Goal: Task Accomplishment & Management: Complete application form

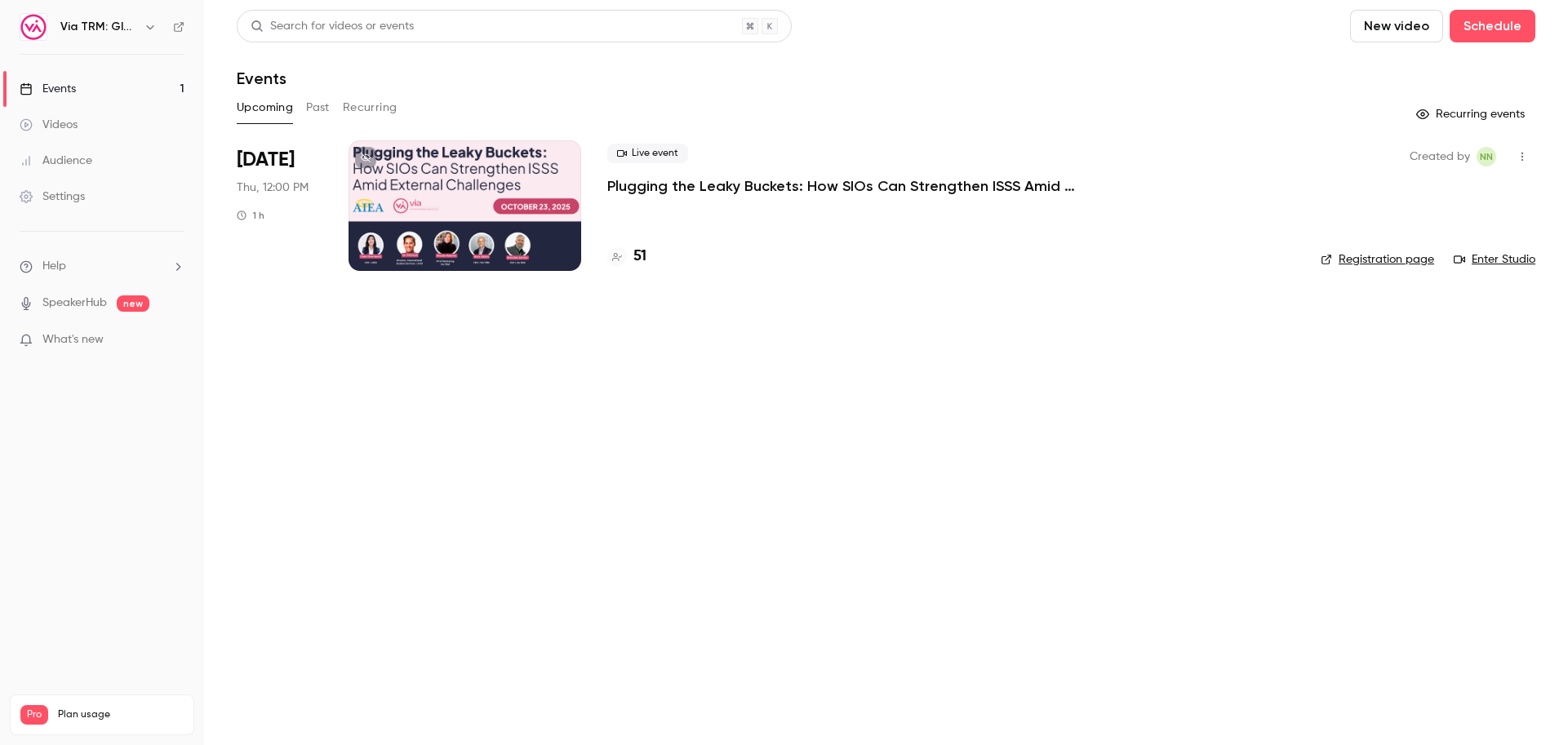
click at [823, 239] on div "Live event Plugging the Leaky Buckets: How SIOs Can Strengthen ISSS Amid Extern…" at bounding box center [951, 205] width 687 height 130
click at [451, 238] on div at bounding box center [465, 205] width 232 height 130
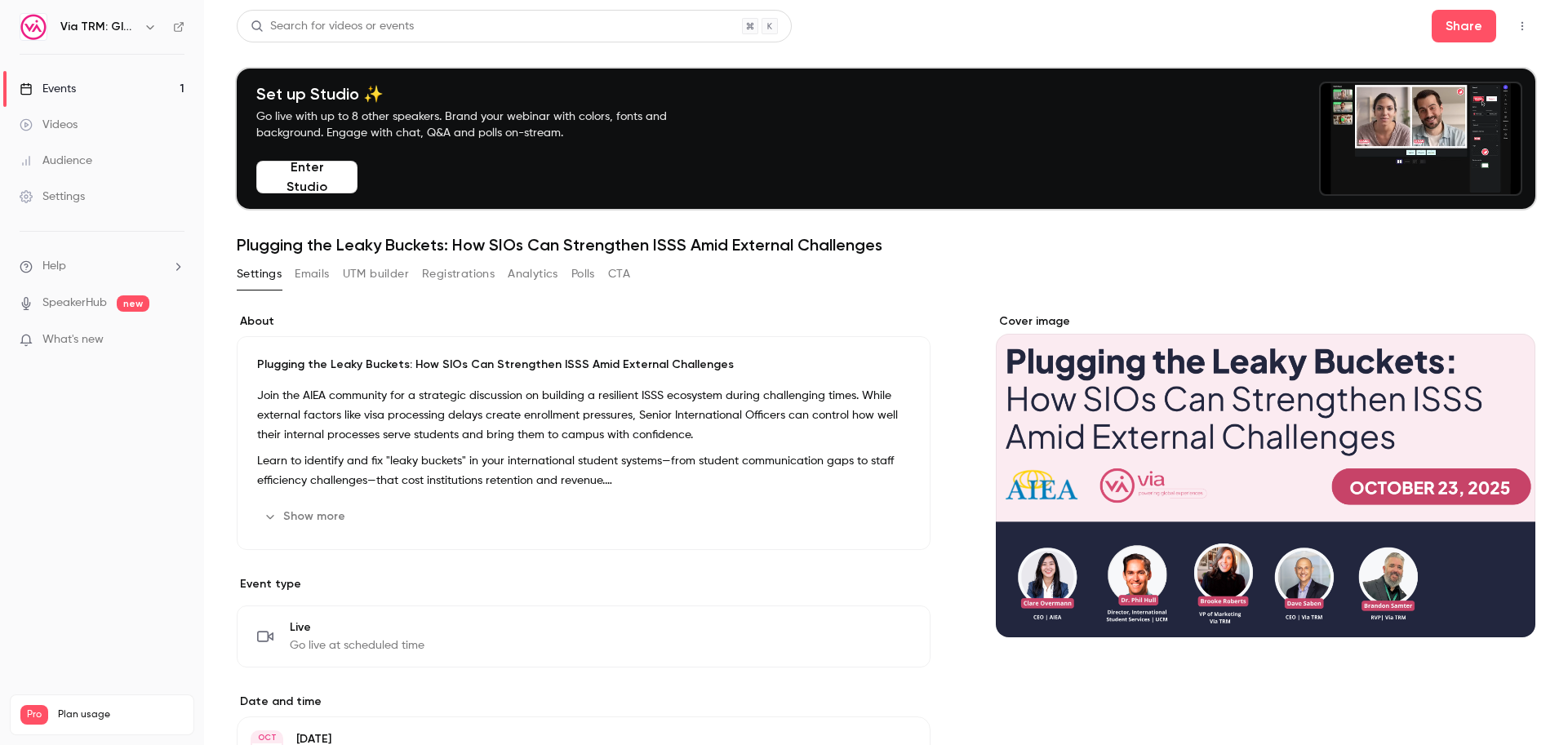
click at [584, 276] on button "Polls" at bounding box center [583, 274] width 24 height 26
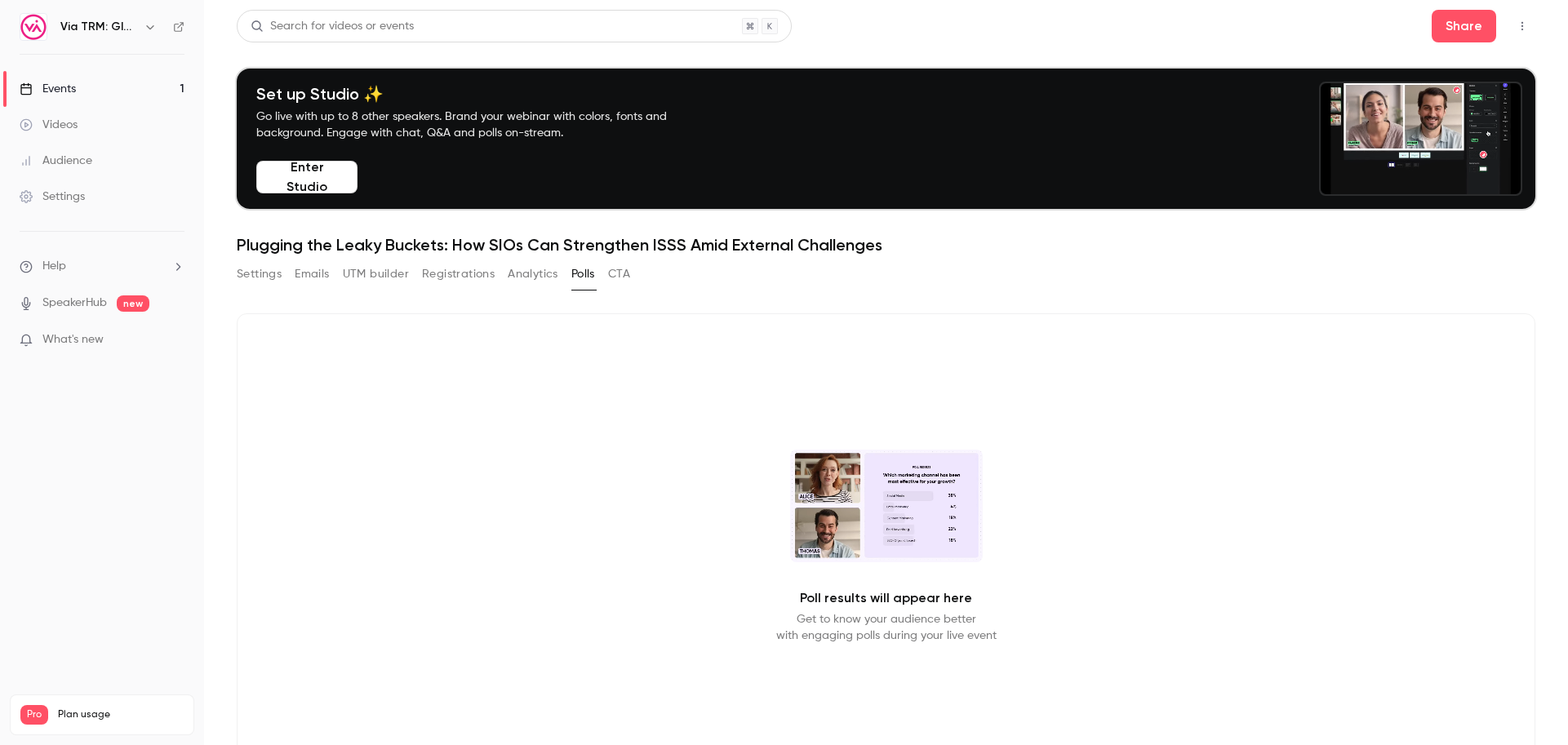
click at [619, 273] on button "CTA" at bounding box center [619, 274] width 22 height 26
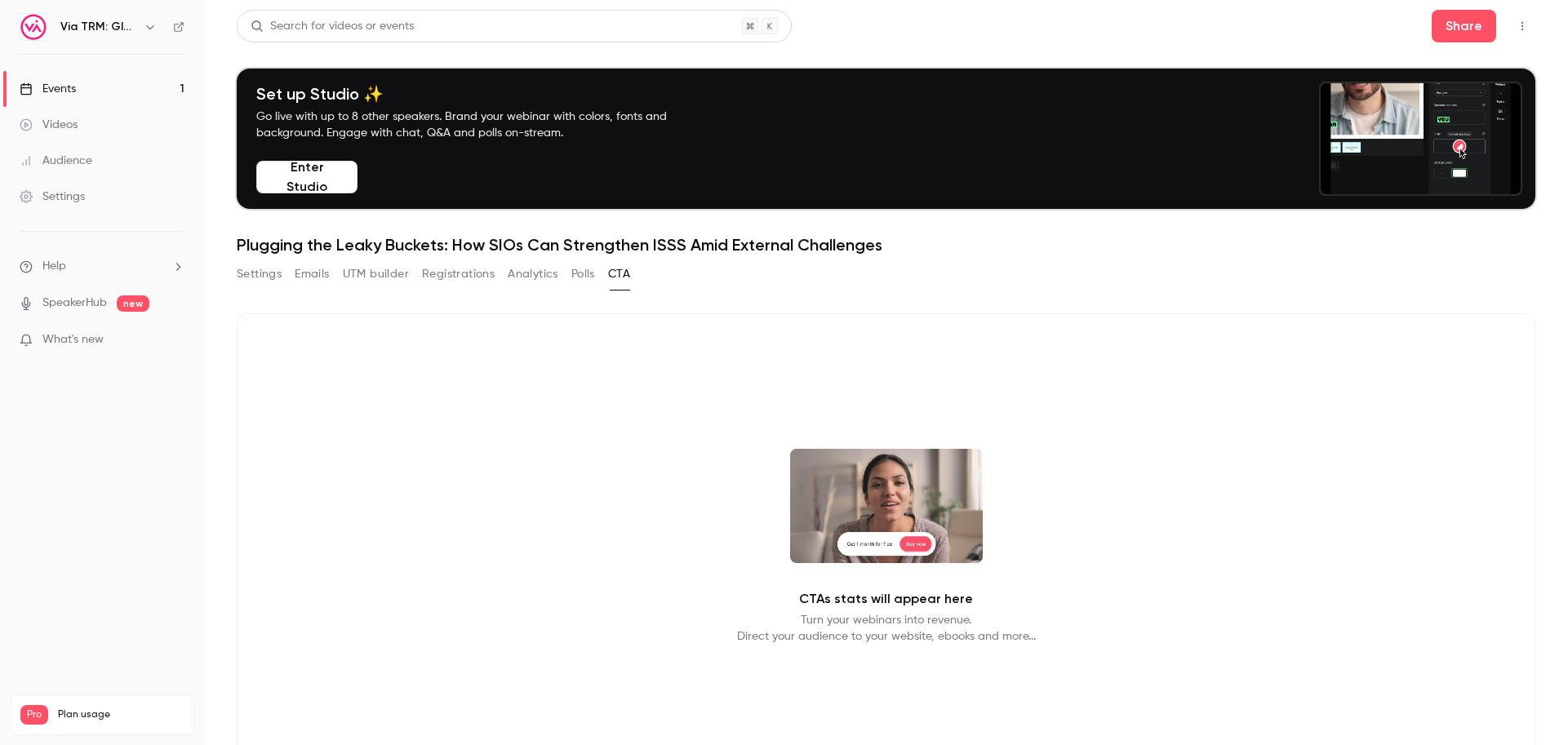
click at [584, 270] on button "Polls" at bounding box center [583, 274] width 24 height 26
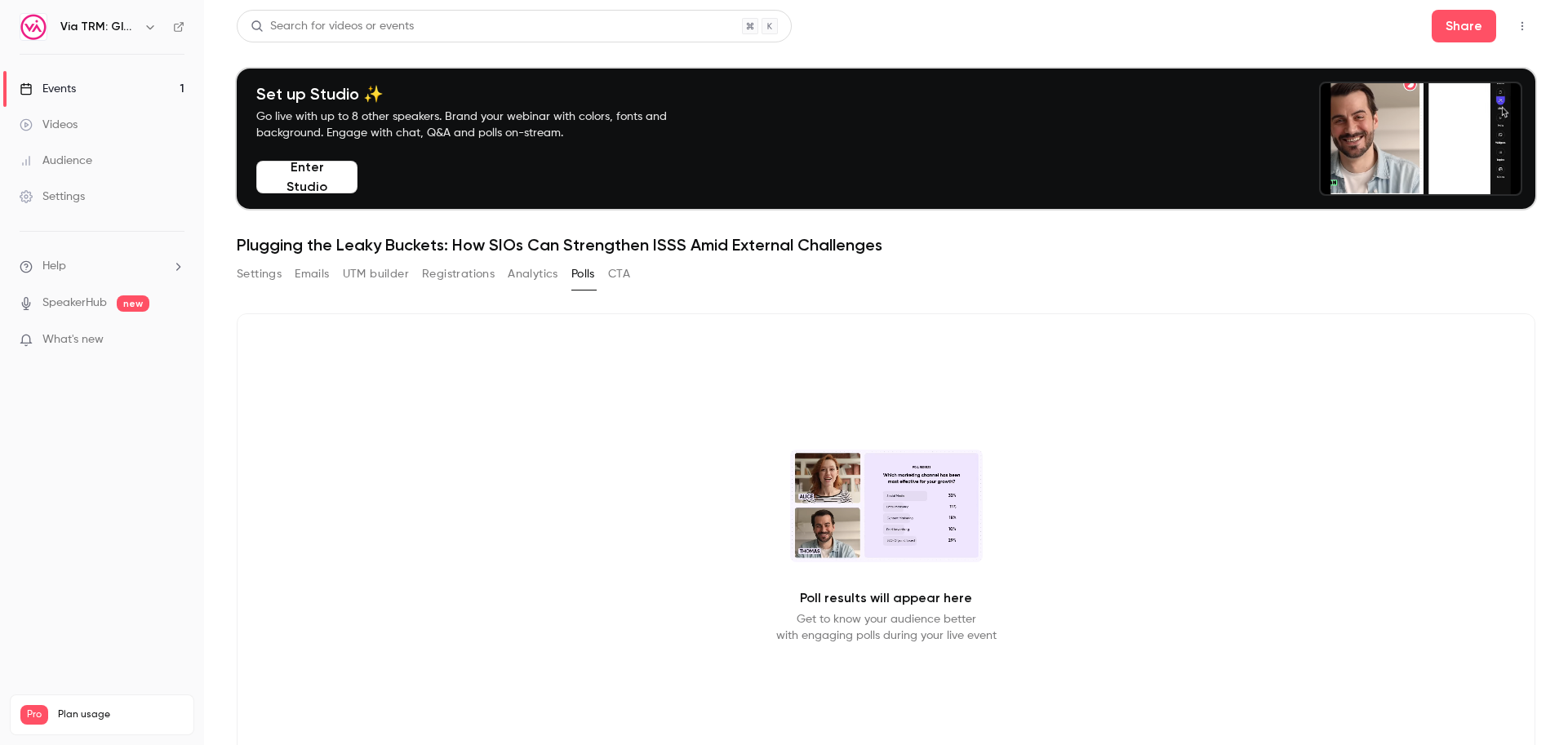
click at [169, 298] on li "SpeakerHub new" at bounding box center [102, 303] width 165 height 17
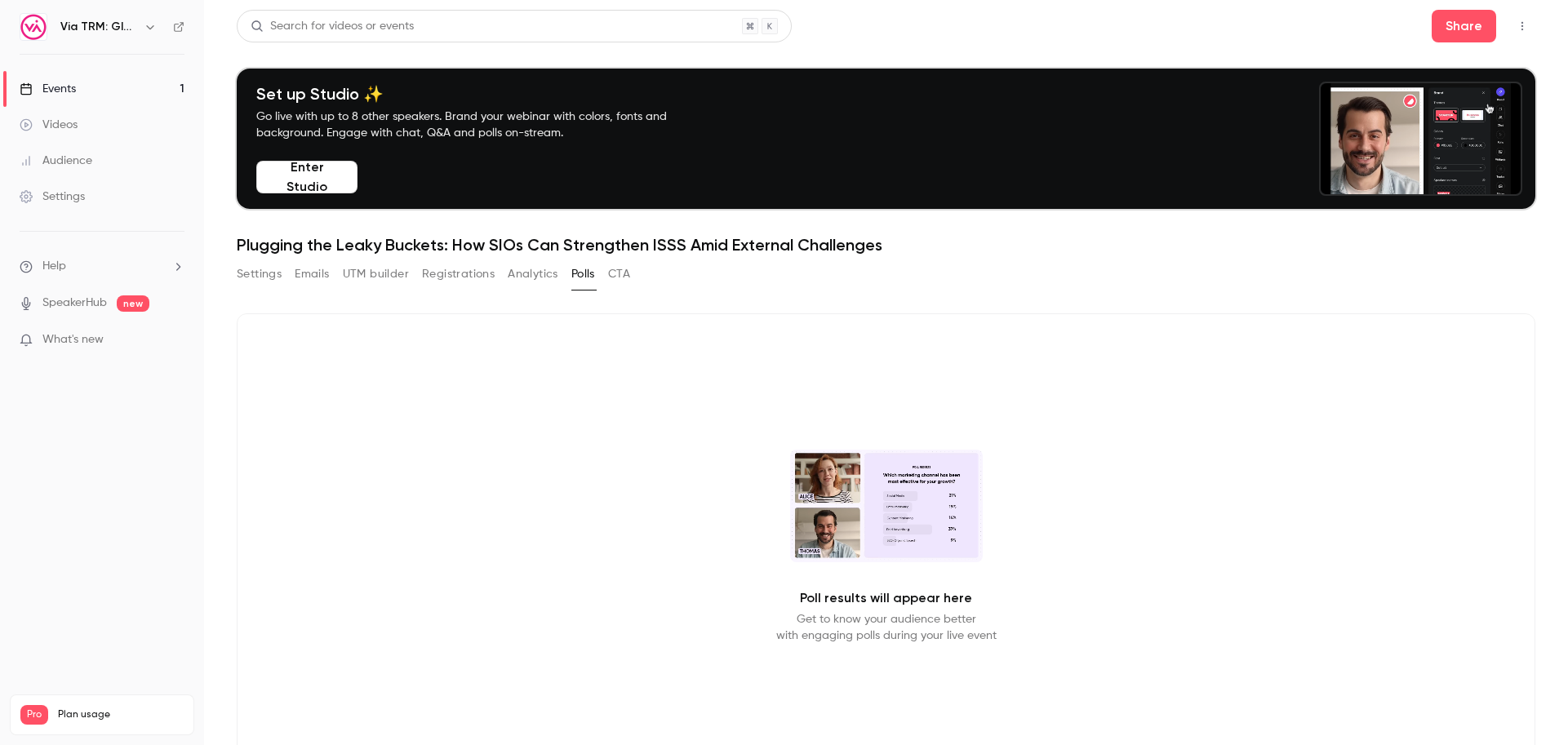
click at [59, 305] on link "SpeakerHub" at bounding box center [75, 303] width 65 height 17
click at [306, 169] on button "Enter Studio" at bounding box center [307, 177] width 101 height 32
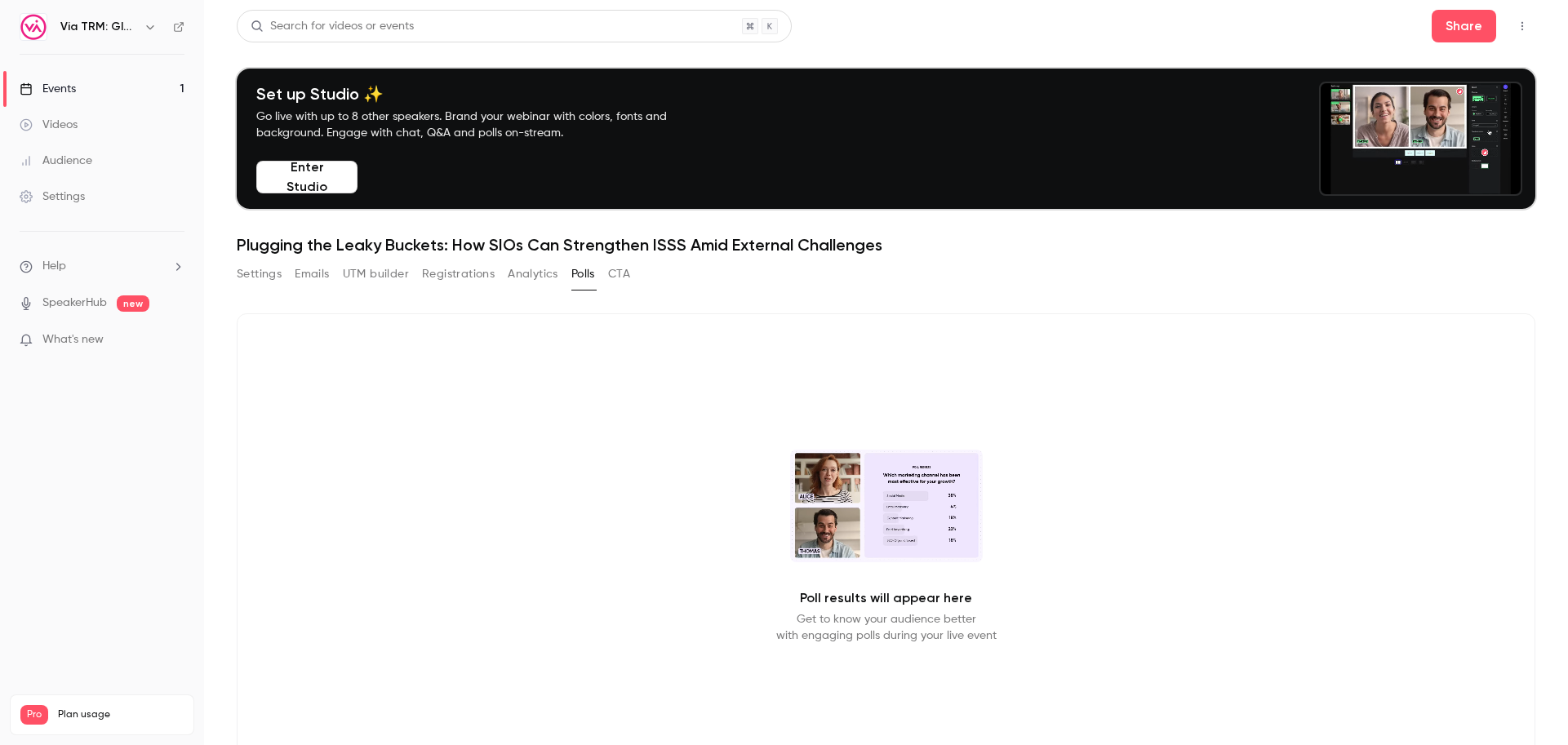
click at [106, 130] on link "Videos" at bounding box center [102, 124] width 204 height 36
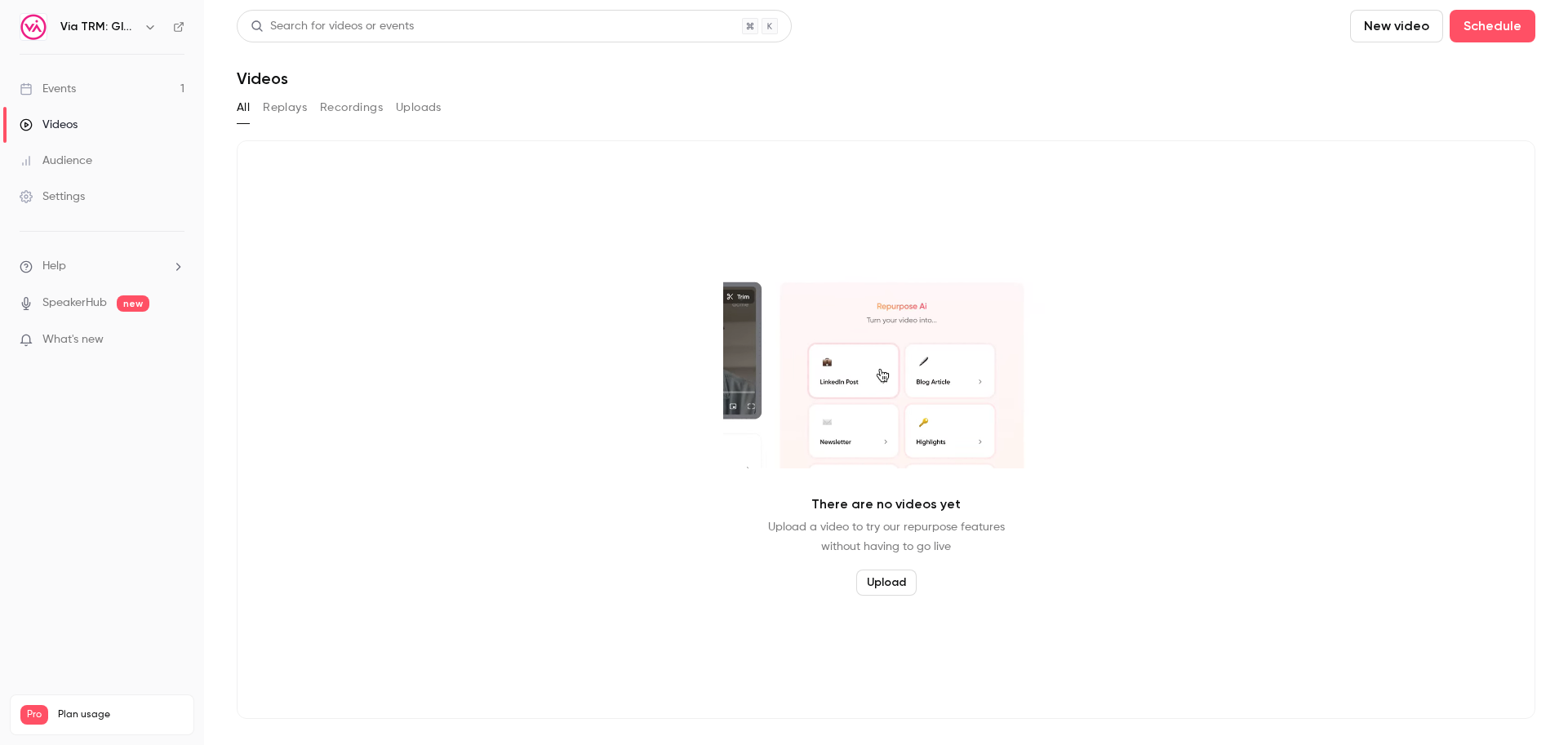
click at [102, 156] on link "Audience" at bounding box center [102, 160] width 204 height 36
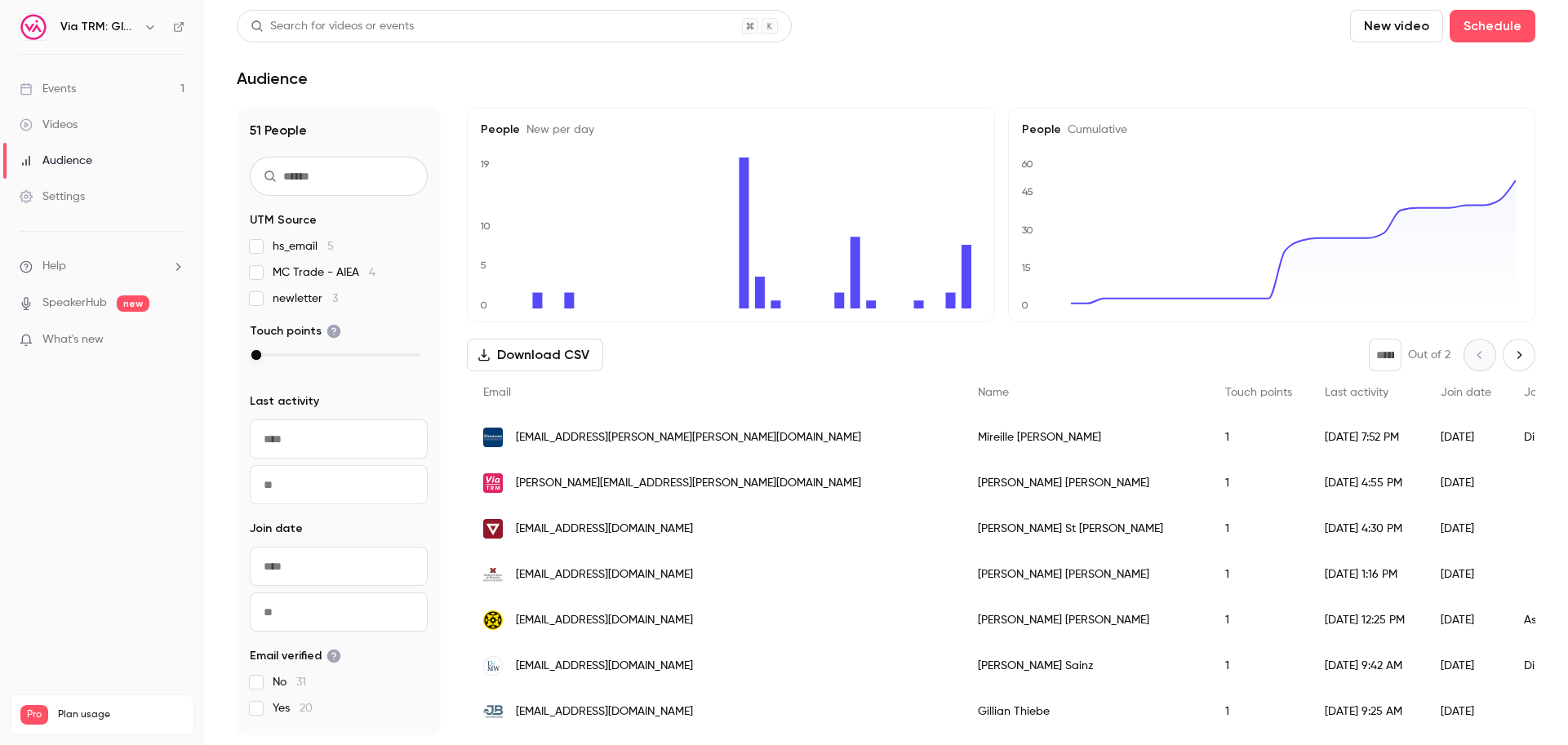
click at [81, 193] on div "Settings" at bounding box center [52, 197] width 66 height 17
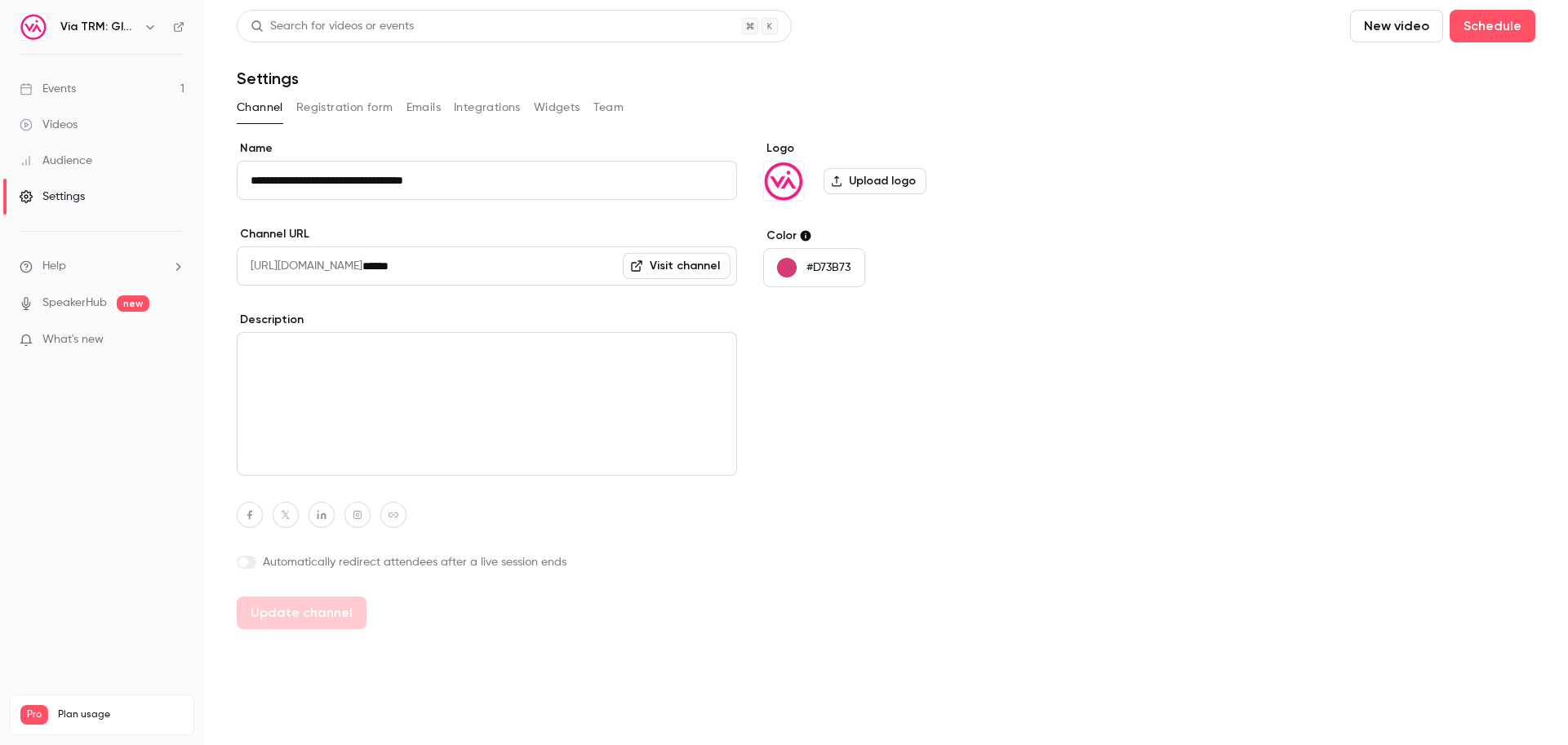
click at [119, 81] on link "Events 1" at bounding box center [102, 89] width 204 height 36
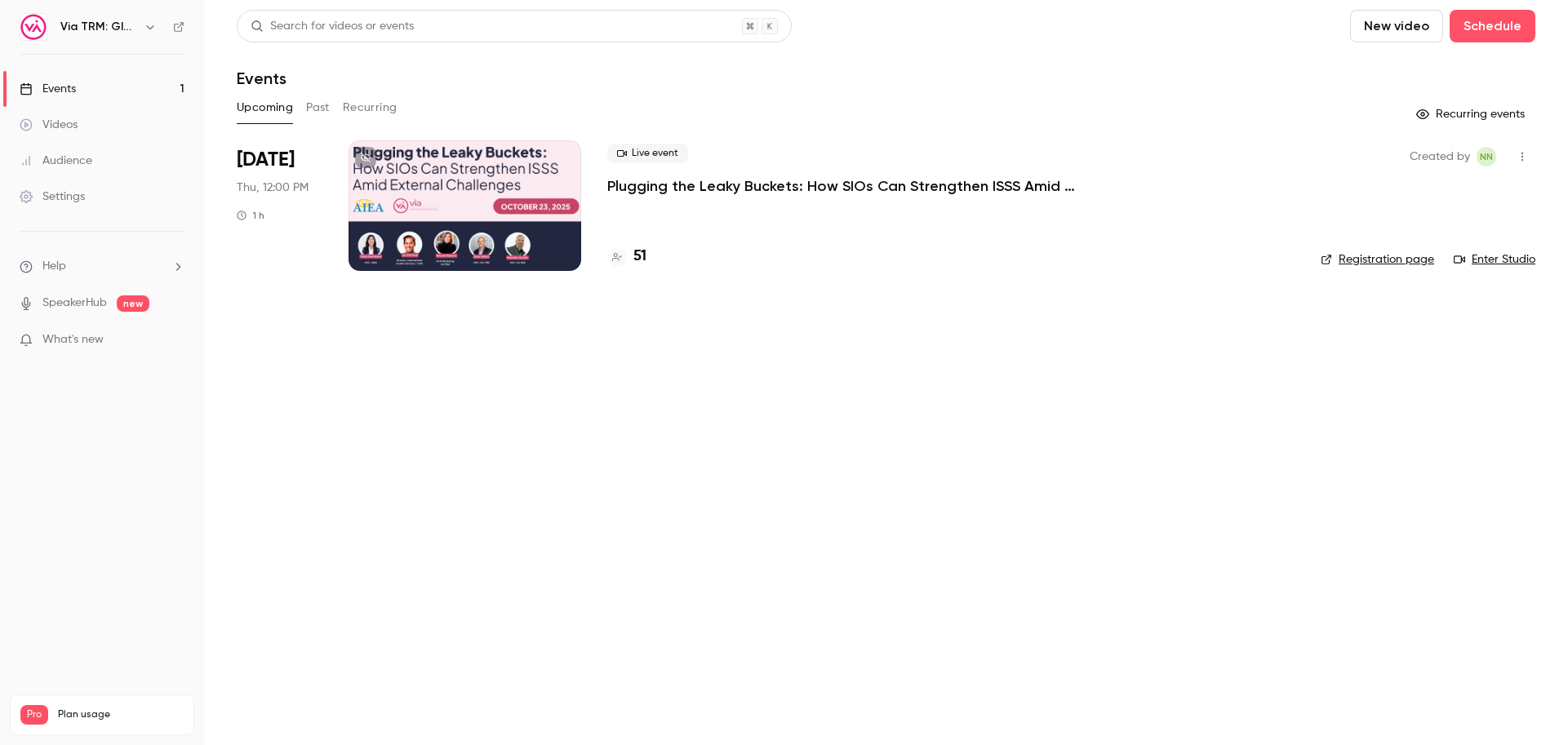
click at [458, 204] on div at bounding box center [465, 205] width 232 height 130
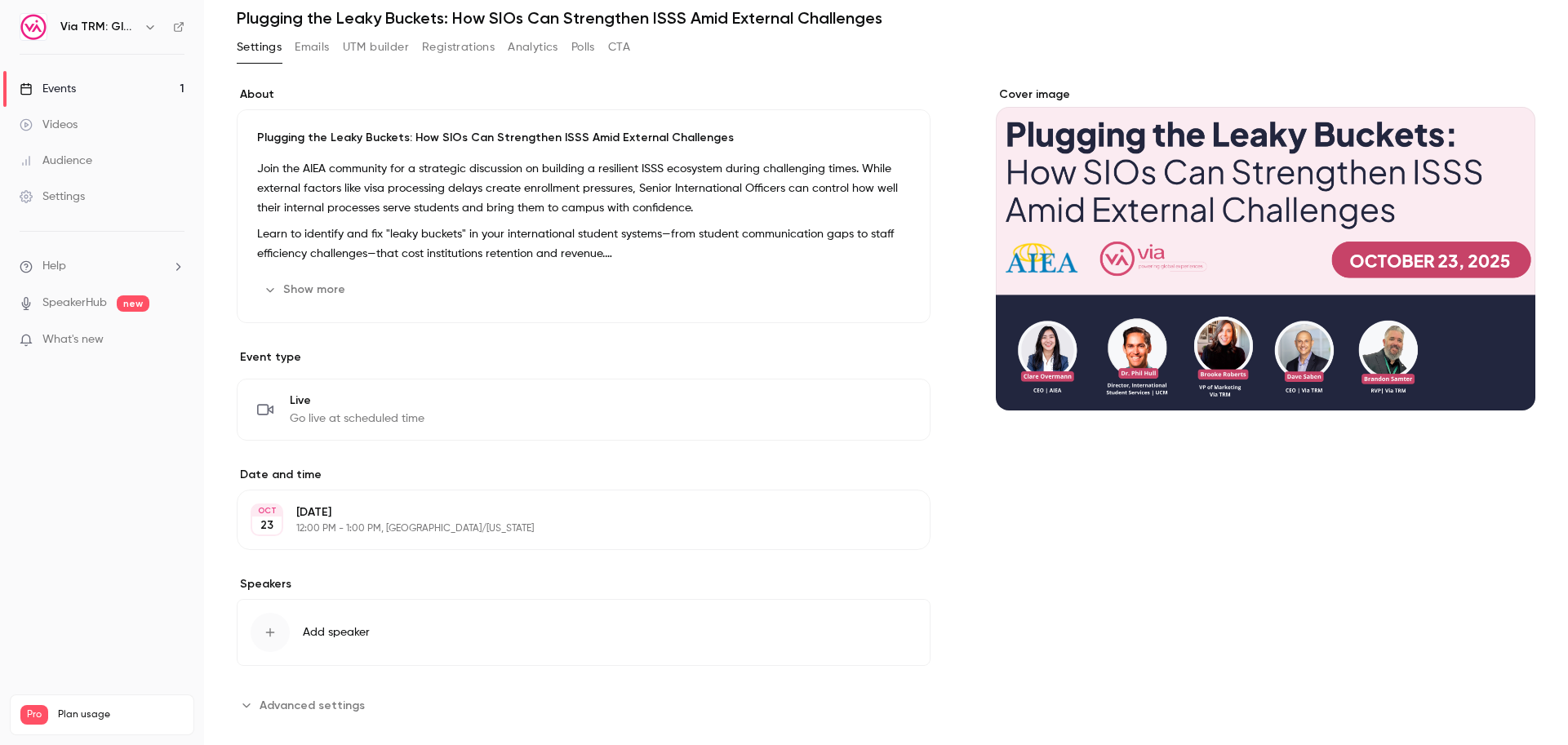
scroll to position [249, 0]
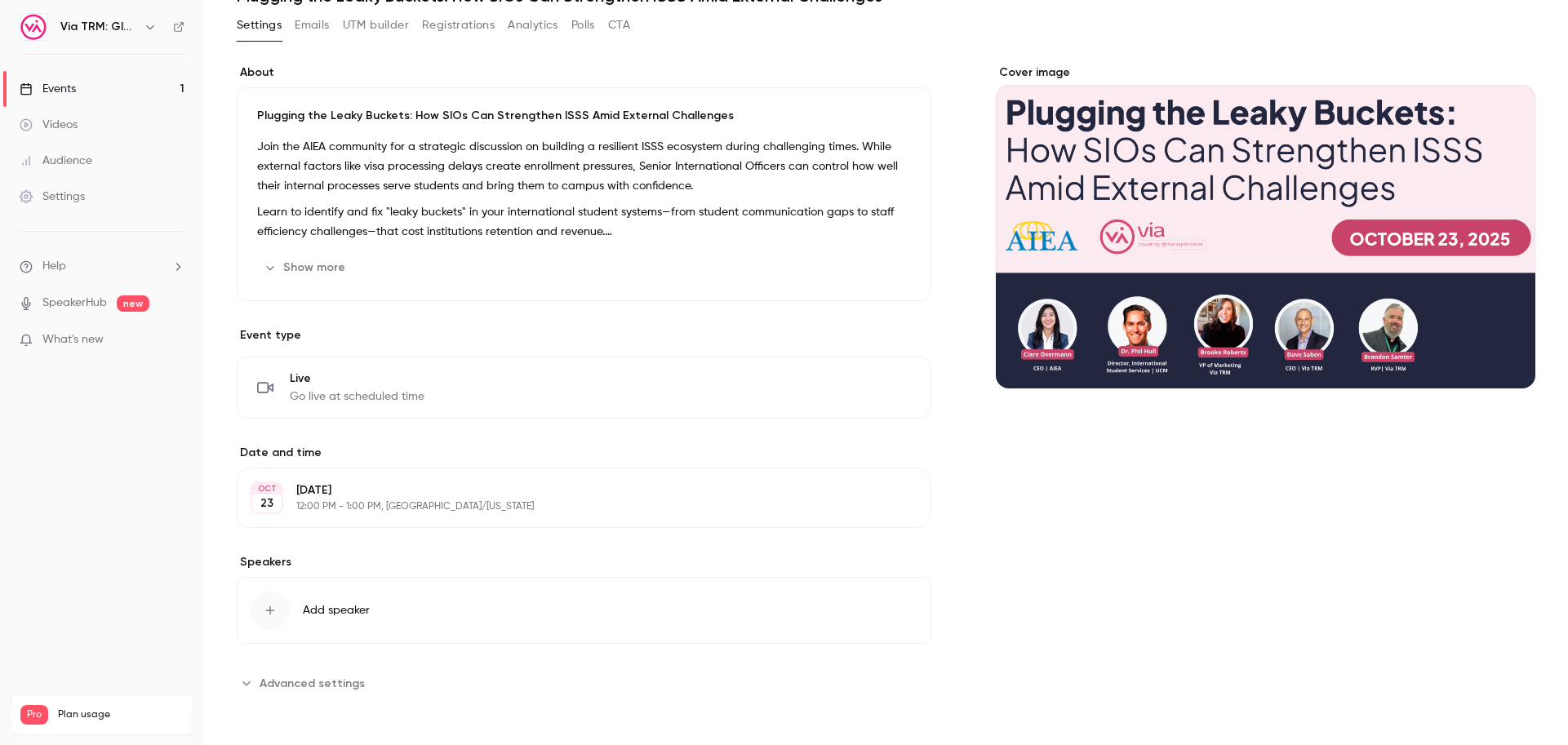
click at [314, 676] on span "Advanced settings" at bounding box center [312, 683] width 105 height 17
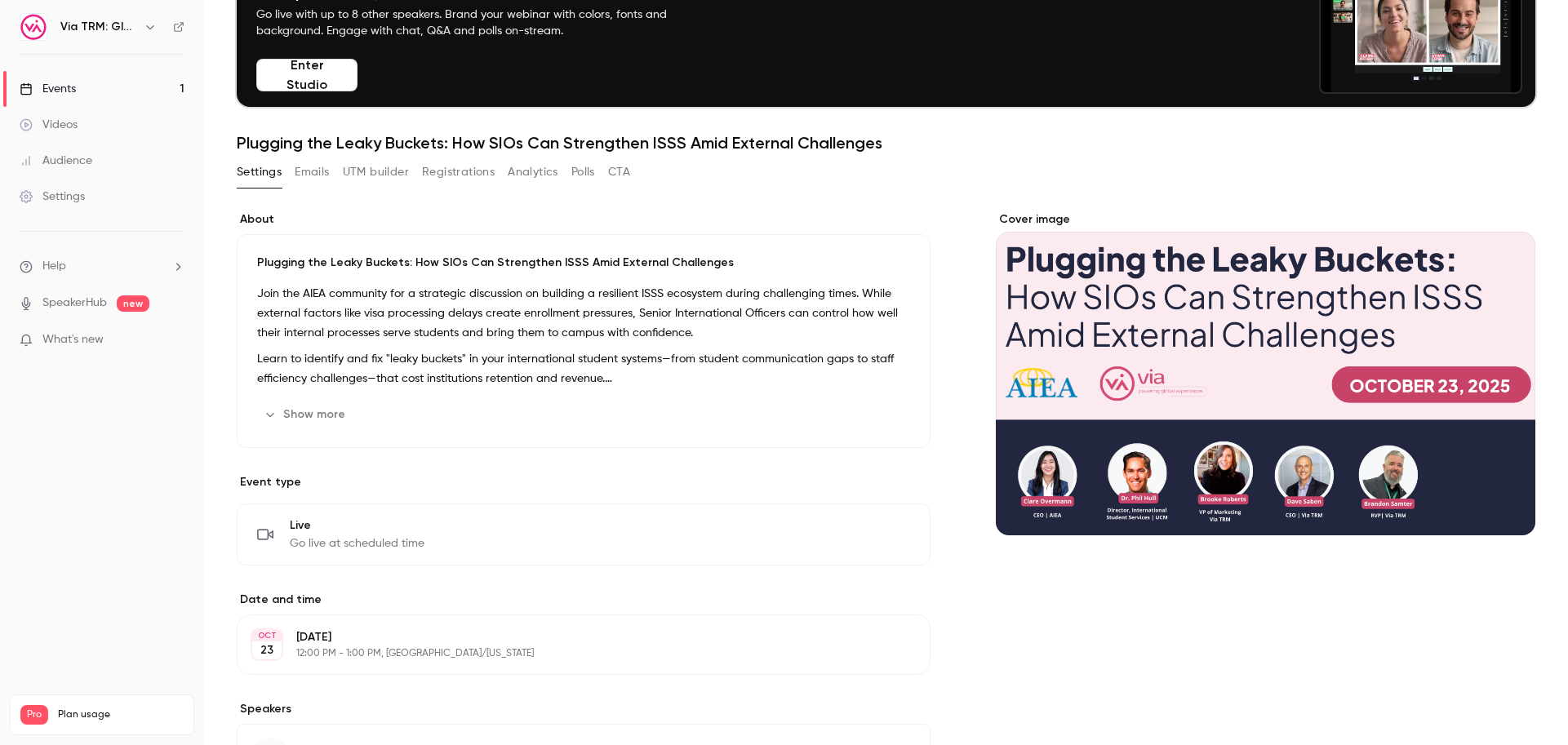
scroll to position [75, 0]
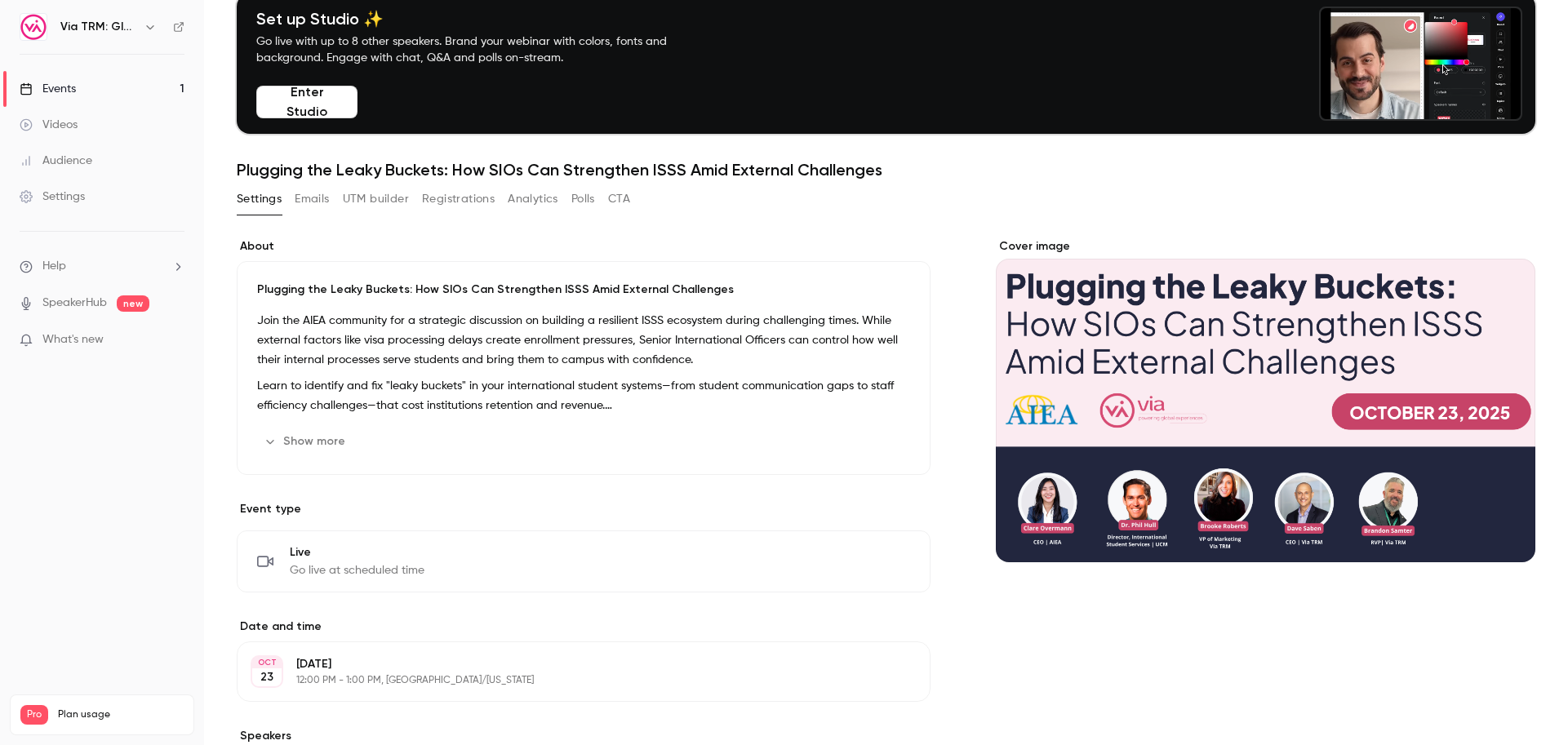
click at [319, 195] on button "Emails" at bounding box center [311, 198] width 34 height 26
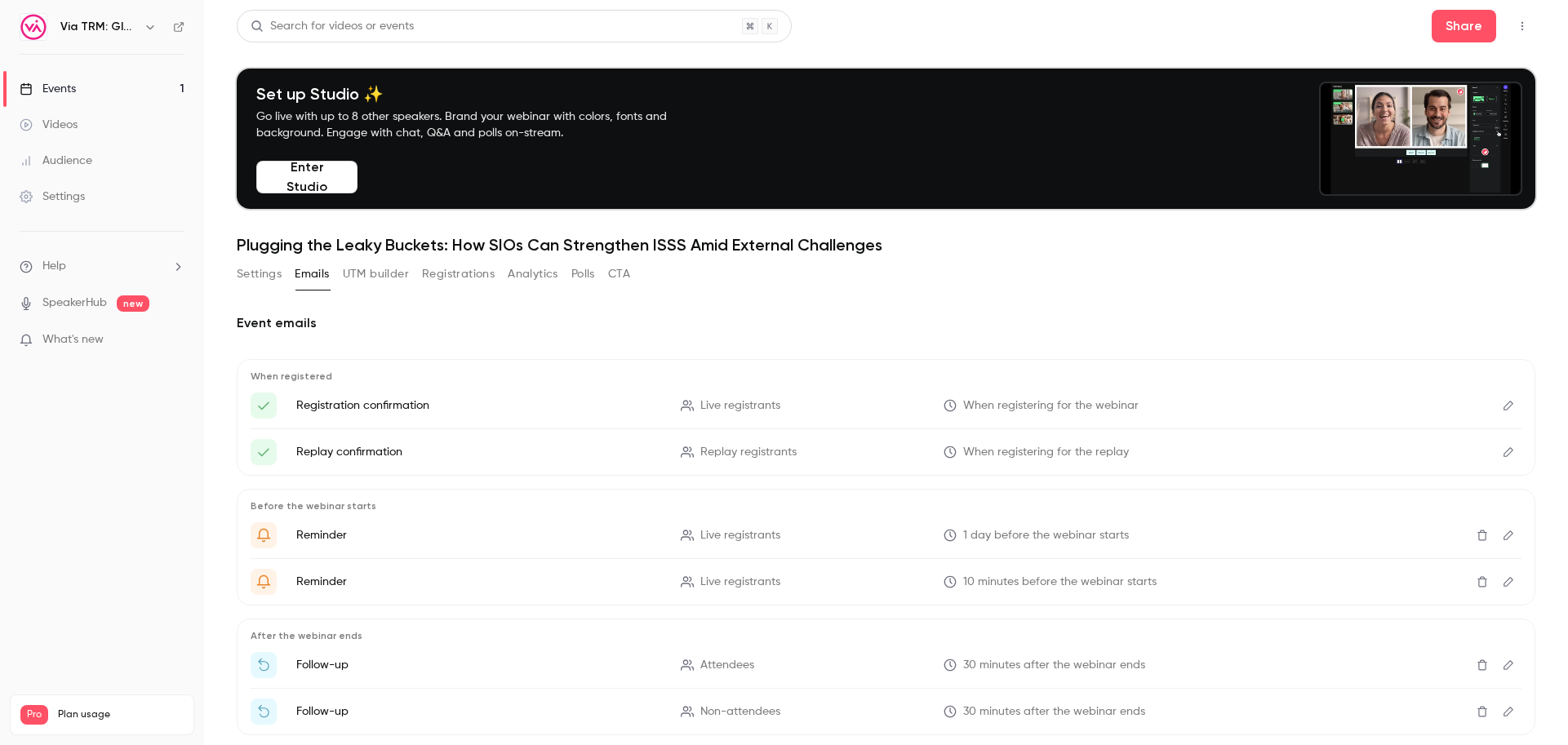
click at [376, 274] on button "UTM builder" at bounding box center [376, 274] width 66 height 26
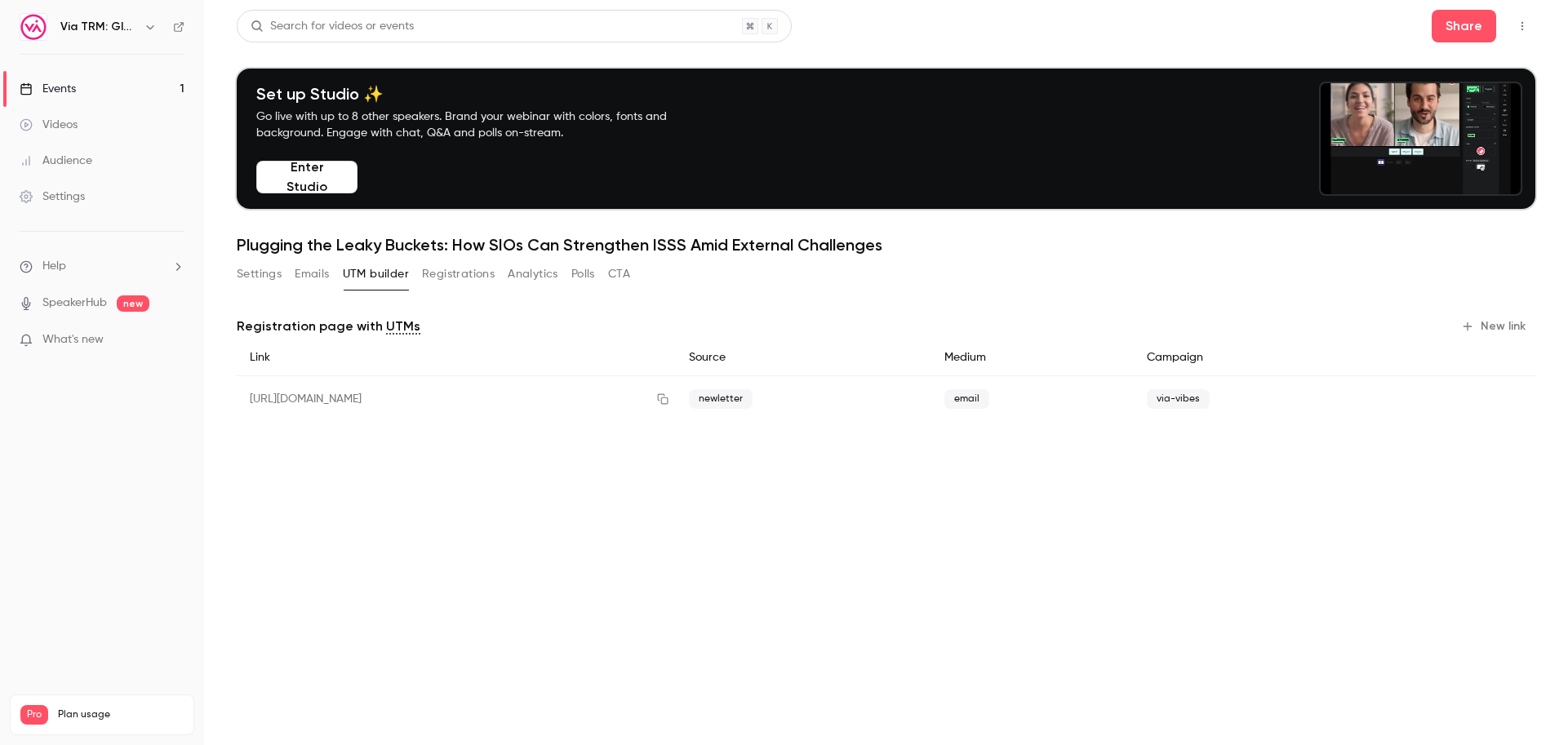
click at [479, 271] on button "Registrations" at bounding box center [458, 274] width 73 height 26
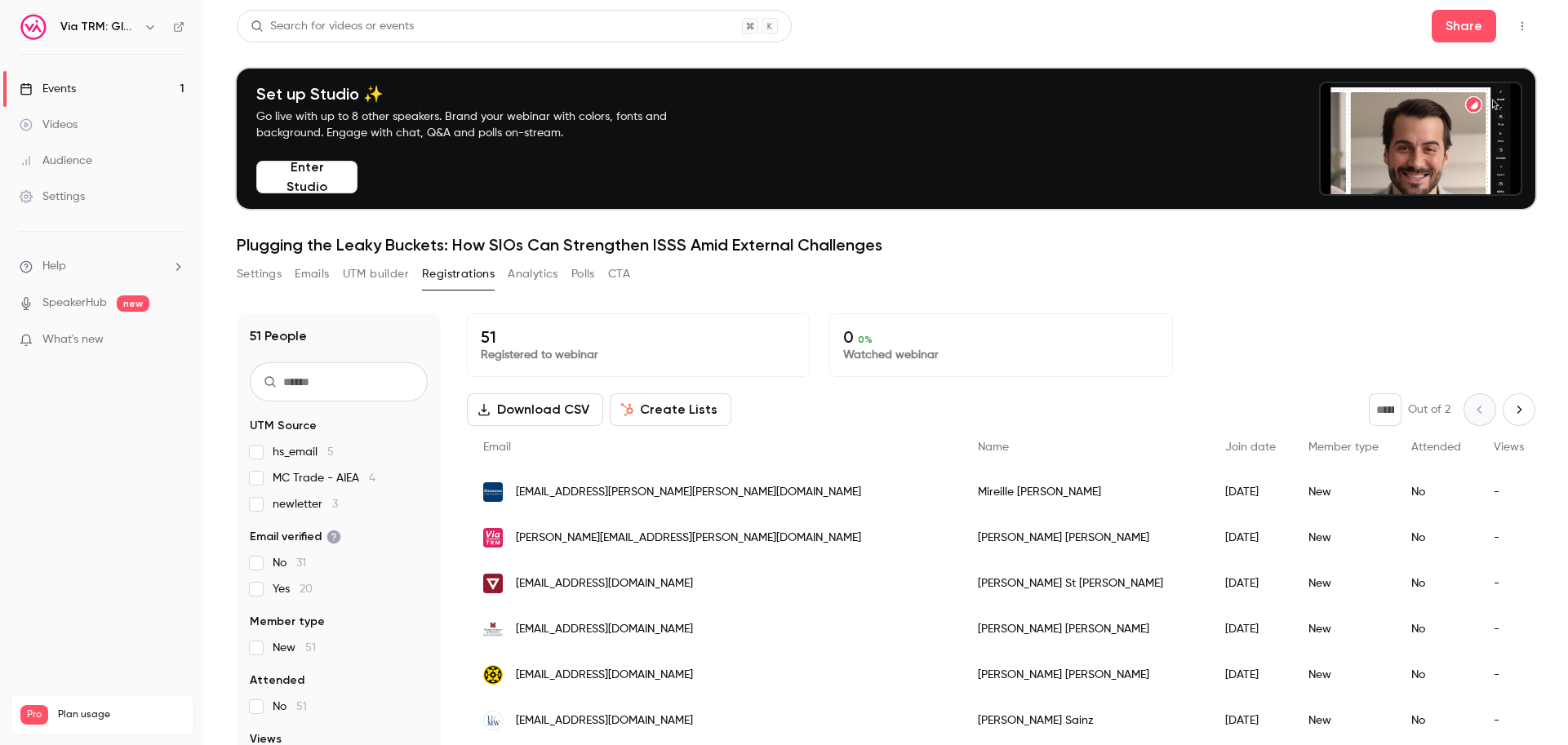
click at [521, 279] on button "Analytics" at bounding box center [533, 274] width 51 height 26
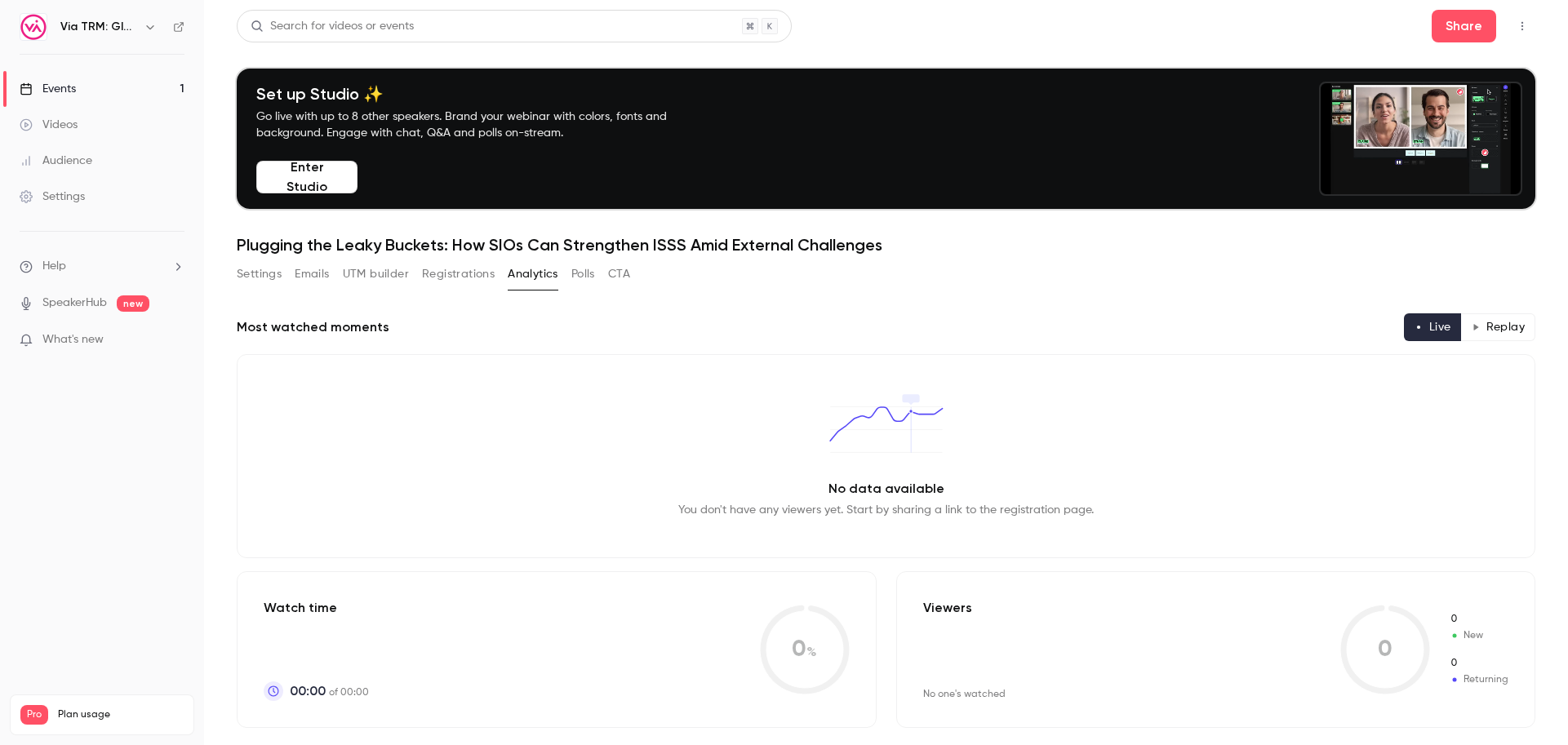
click at [574, 275] on button "Polls" at bounding box center [583, 274] width 24 height 26
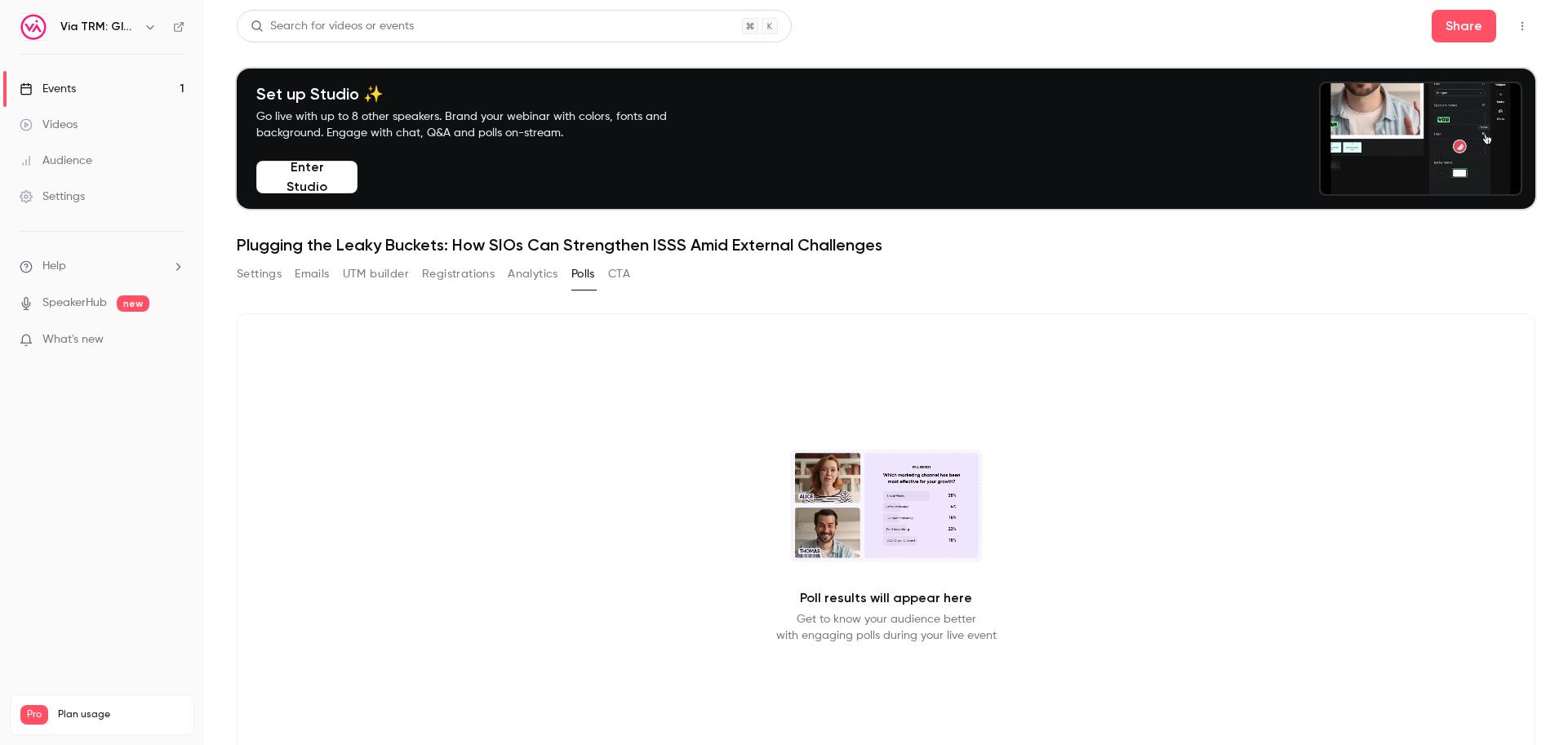
click at [130, 89] on link "Events 1" at bounding box center [102, 89] width 204 height 36
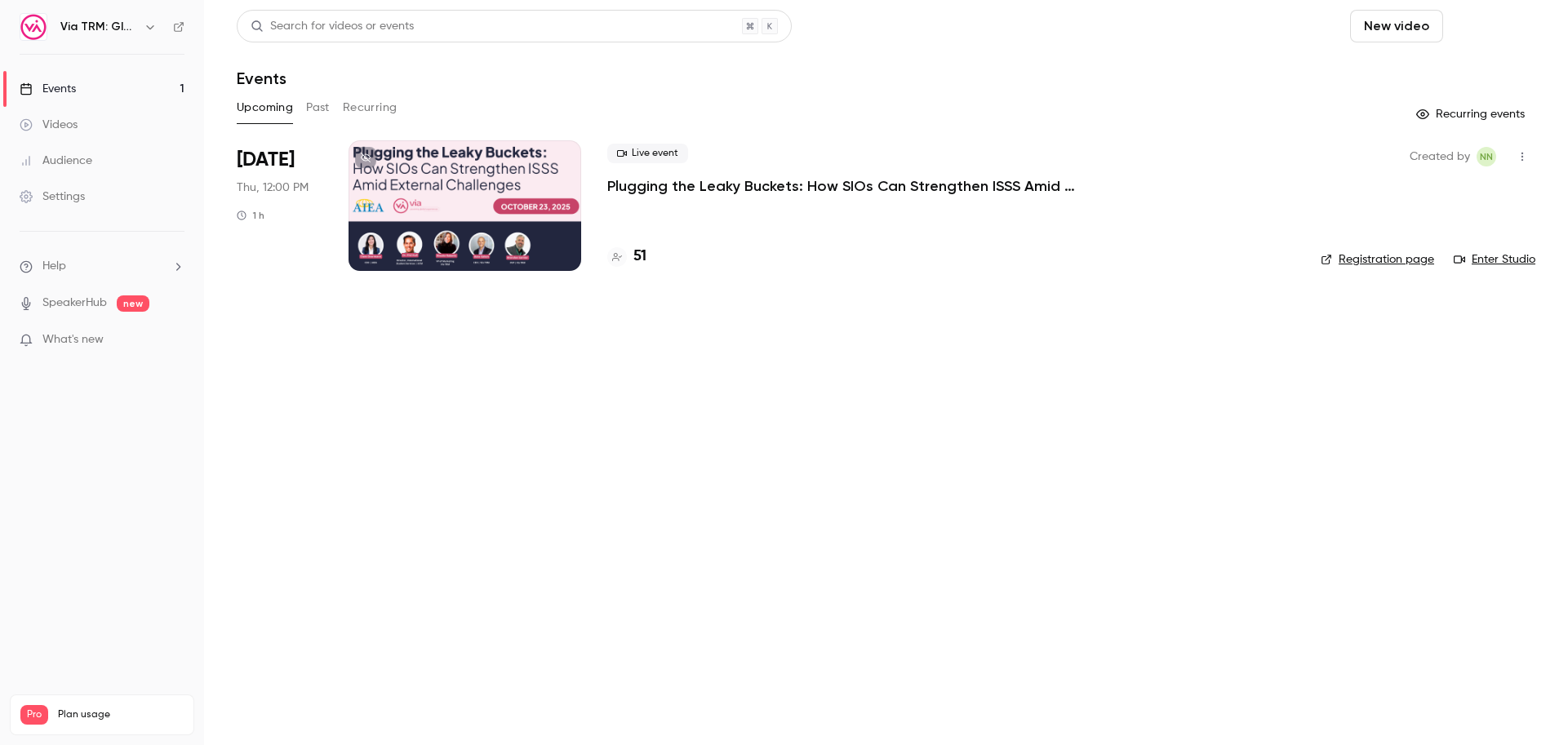
click at [1494, 27] on button "Schedule" at bounding box center [1492, 26] width 85 height 32
click at [1456, 72] on div "One time event" at bounding box center [1459, 71] width 124 height 17
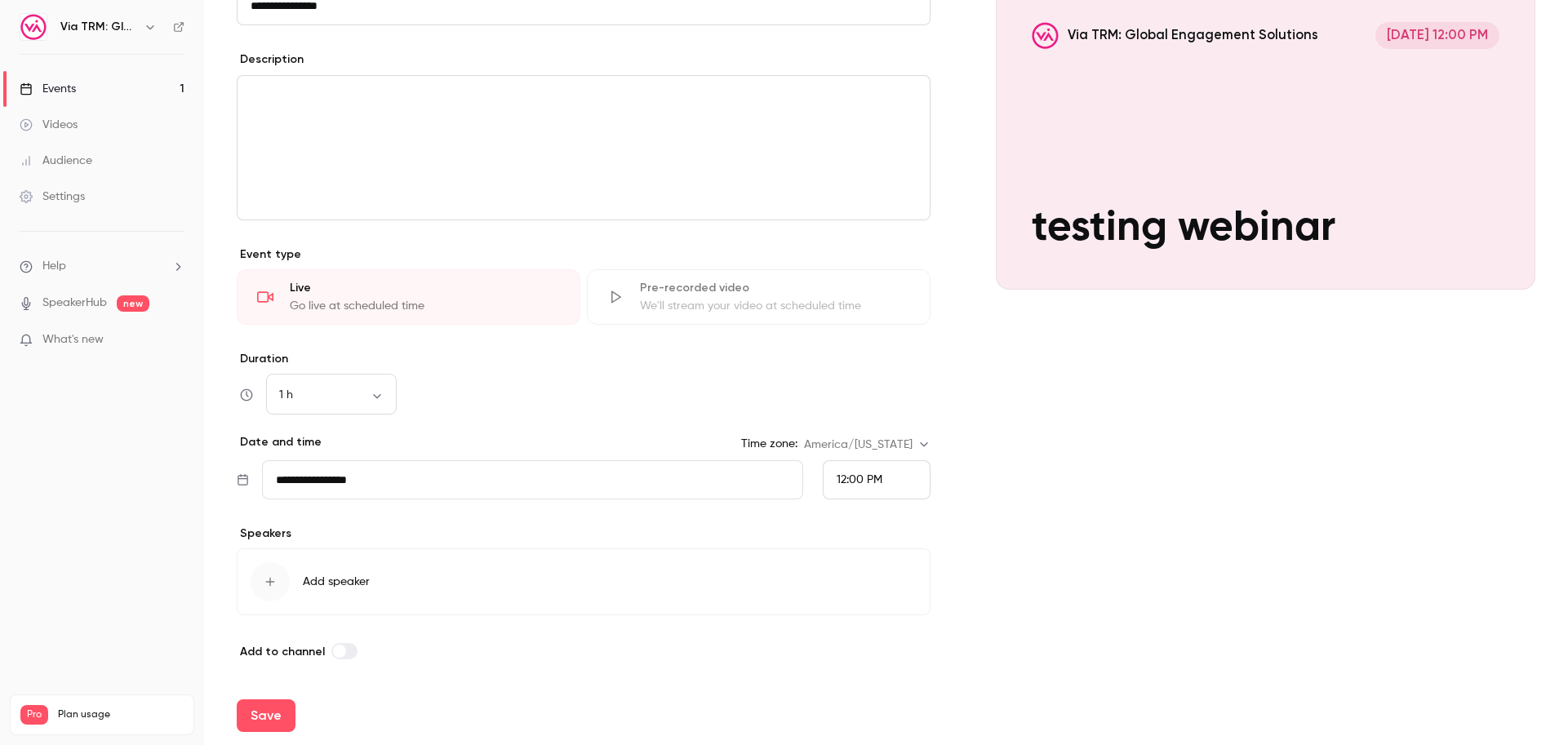
scroll to position [182, 0]
type input "**********"
click at [403, 475] on input "**********" at bounding box center [533, 479] width 541 height 39
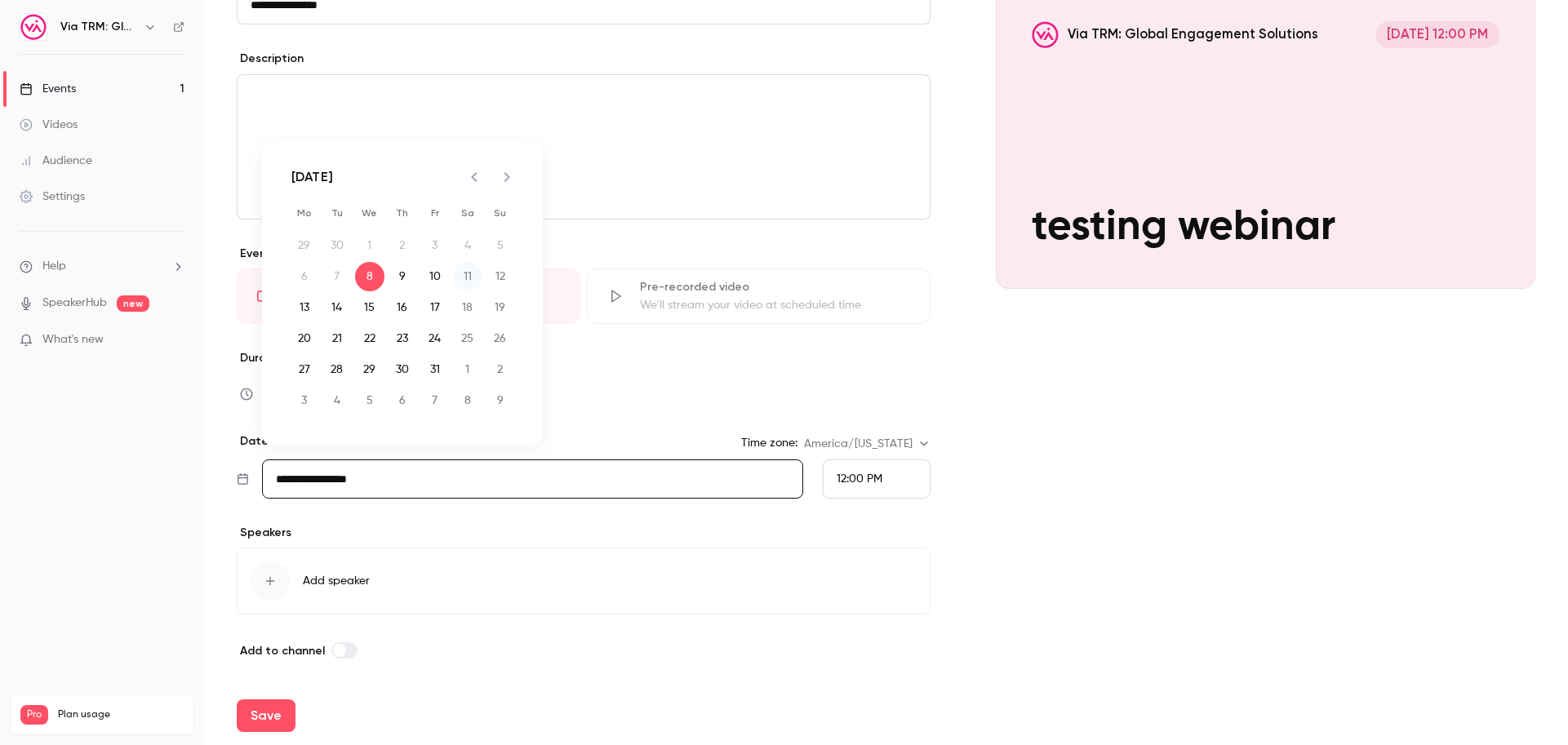
click at [468, 277] on button "11" at bounding box center [467, 276] width 29 height 29
type input "**********"
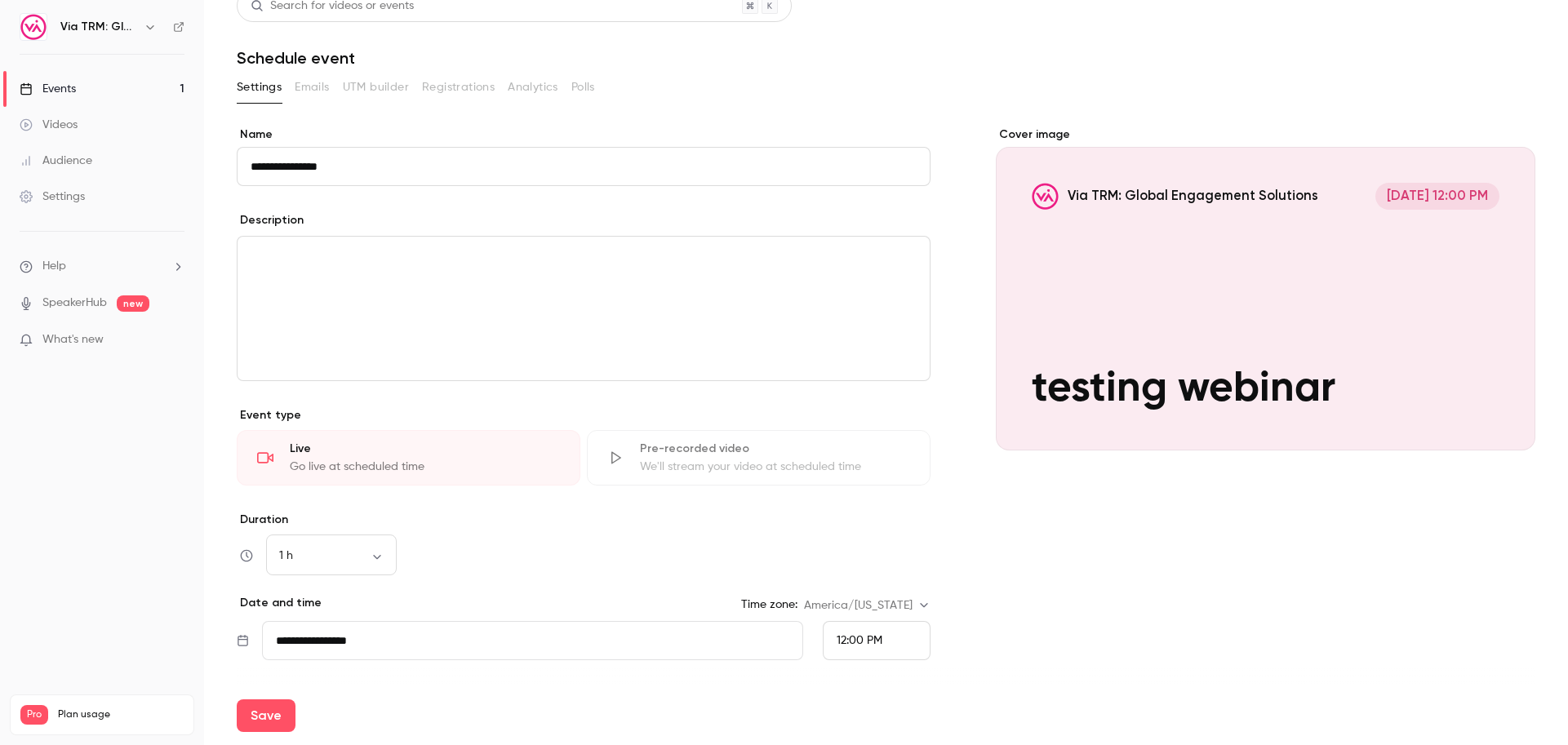
scroll to position [0, 0]
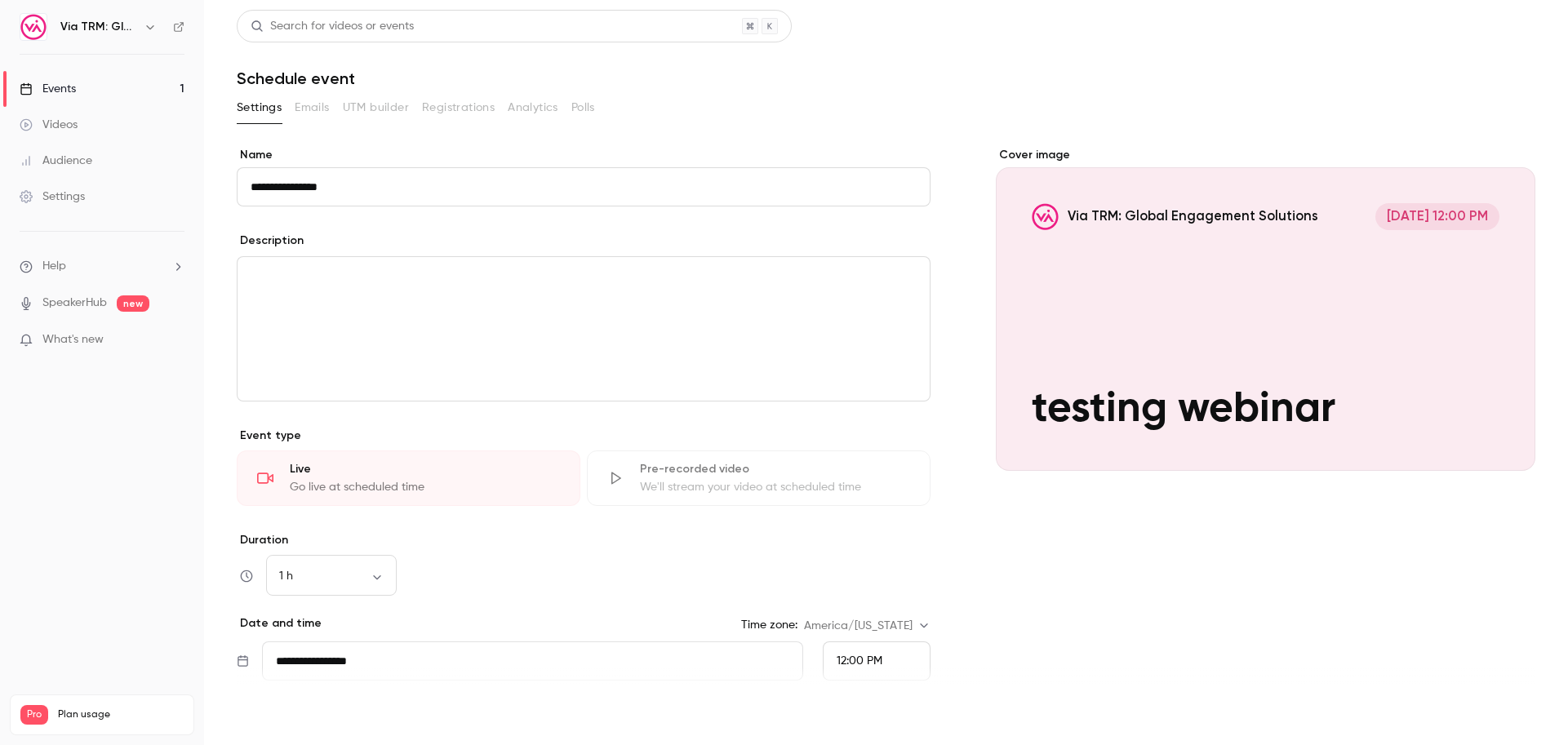
click at [275, 724] on button "Save" at bounding box center [266, 715] width 59 height 32
type input "**********"
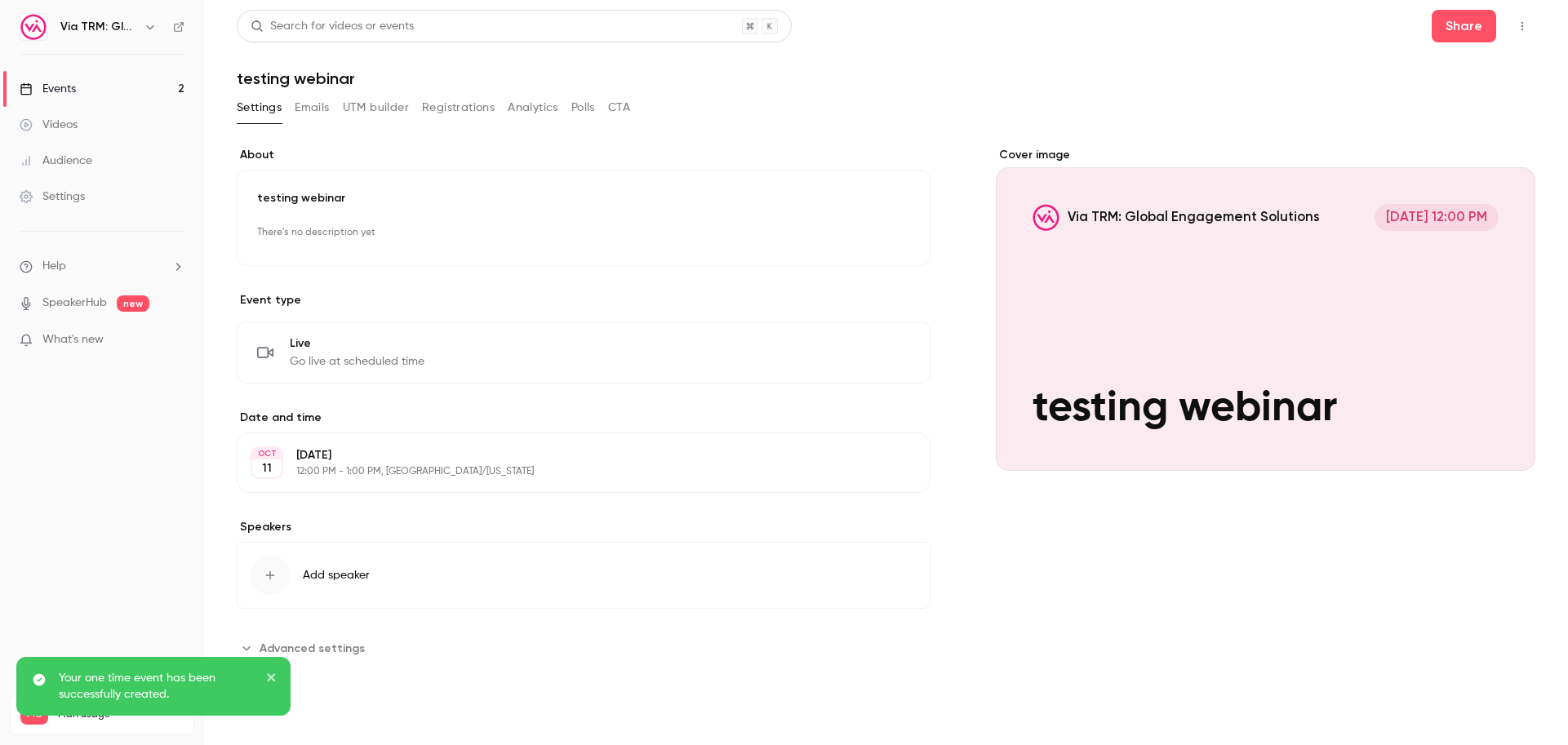
click at [579, 105] on button "Polls" at bounding box center [583, 107] width 24 height 26
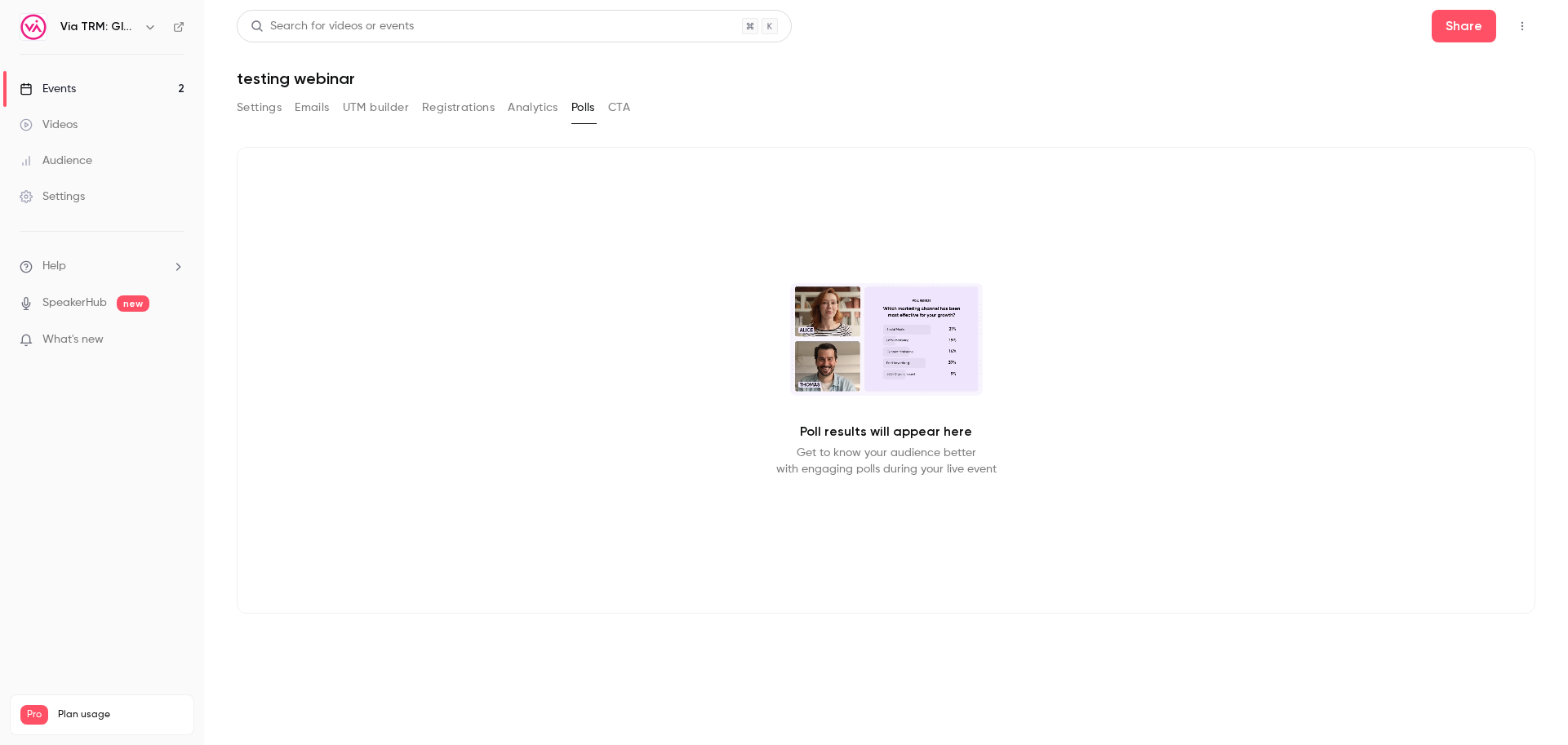
click at [873, 293] on video at bounding box center [887, 339] width 193 height 113
click at [630, 102] on button "CTA" at bounding box center [619, 107] width 22 height 26
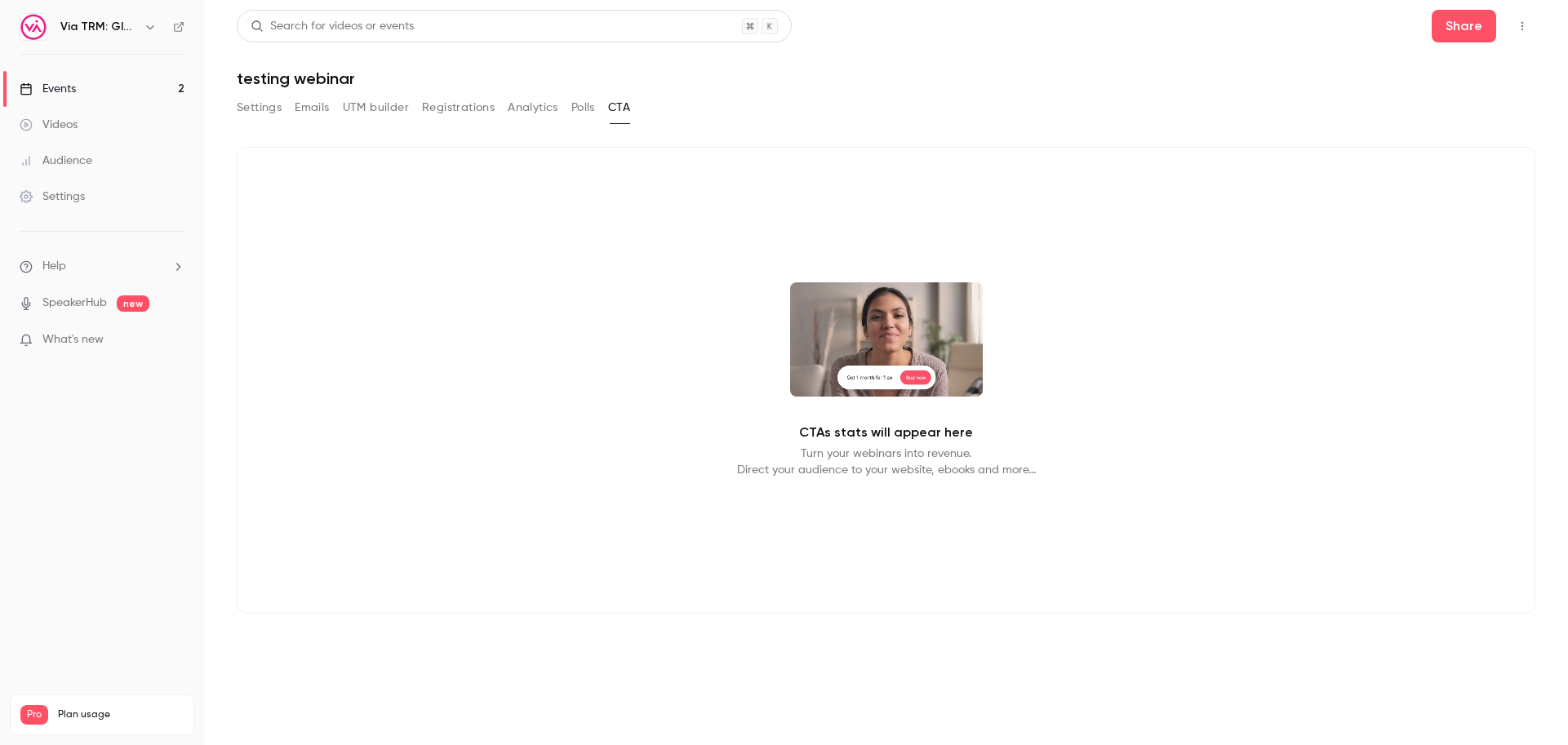
click at [467, 103] on button "Registrations" at bounding box center [458, 107] width 73 height 26
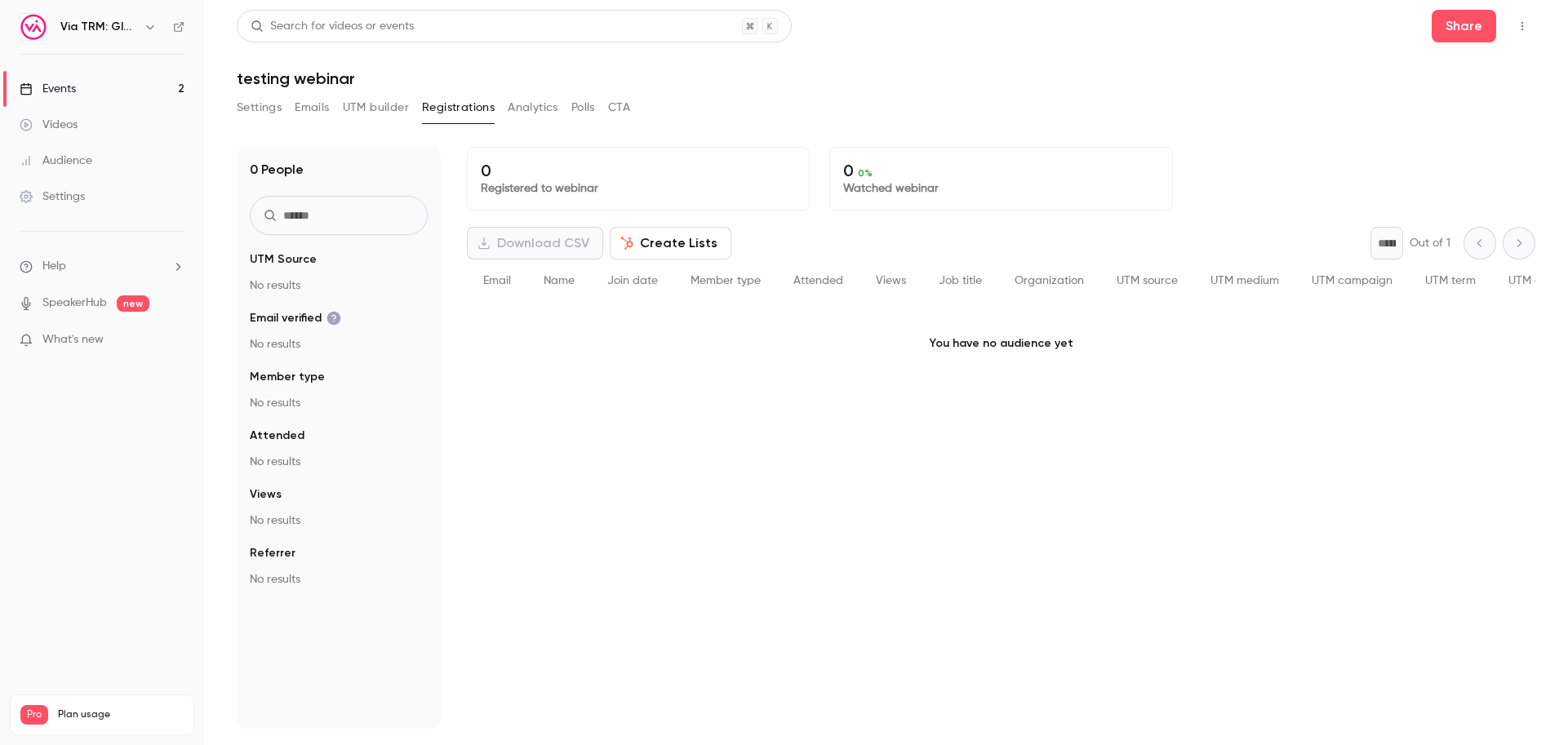
click at [376, 114] on button "UTM builder" at bounding box center [376, 107] width 66 height 26
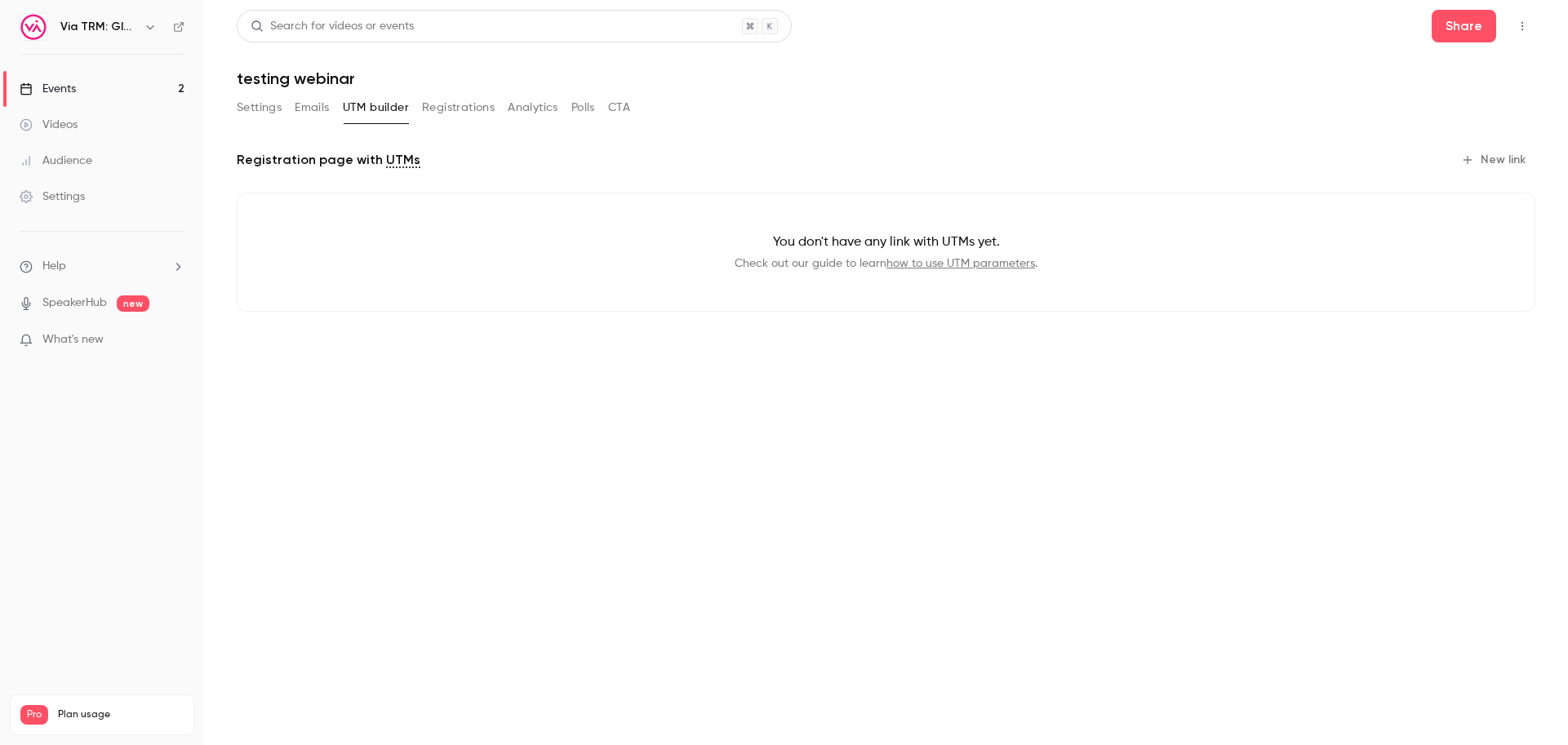
click at [320, 110] on button "Emails" at bounding box center [311, 107] width 34 height 26
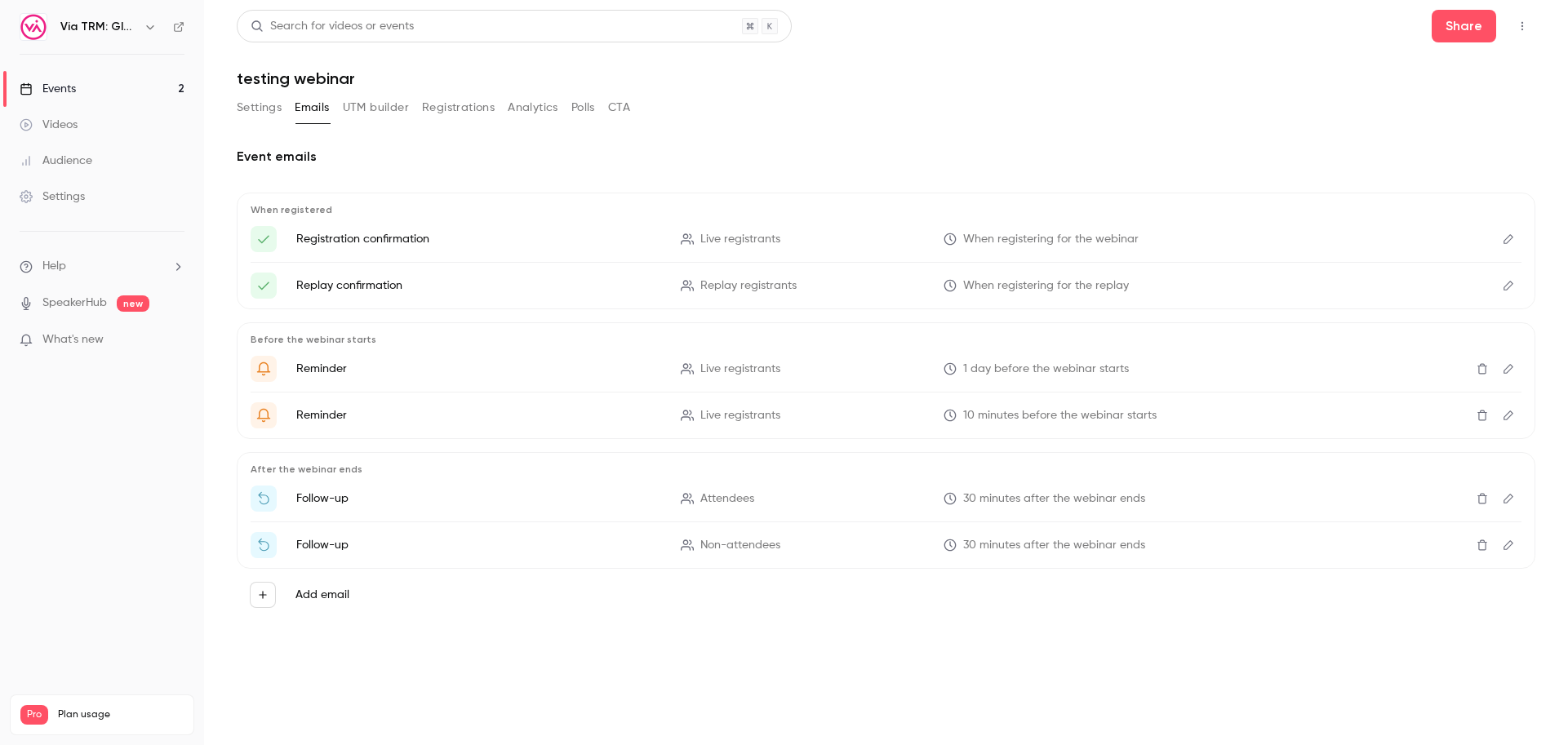
click at [261, 123] on div "Settings Emails UTM builder Registrations Analytics Polls CTA" at bounding box center [433, 110] width 393 height 32
click at [261, 113] on button "Settings" at bounding box center [259, 107] width 45 height 26
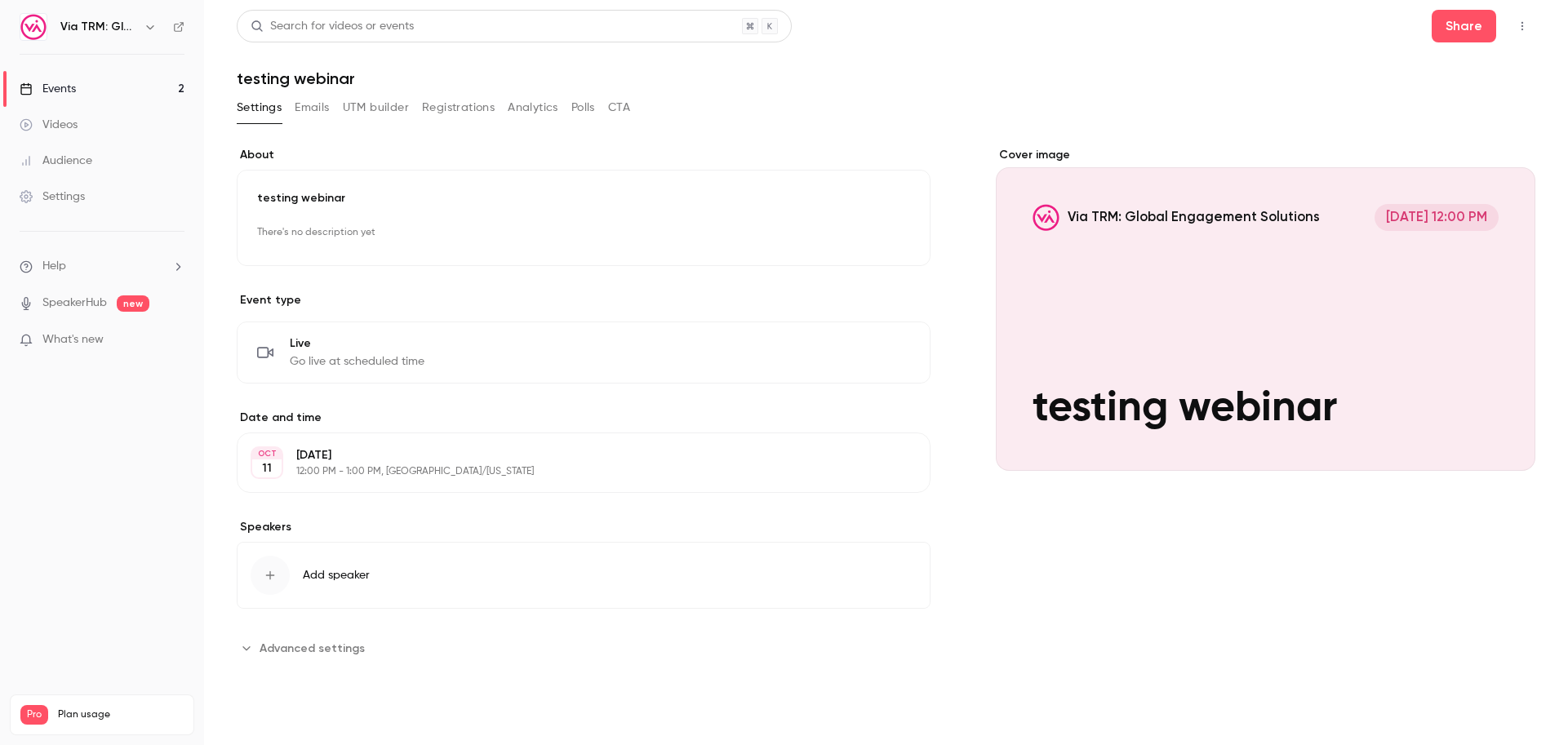
click at [70, 85] on div "Events" at bounding box center [48, 89] width 56 height 17
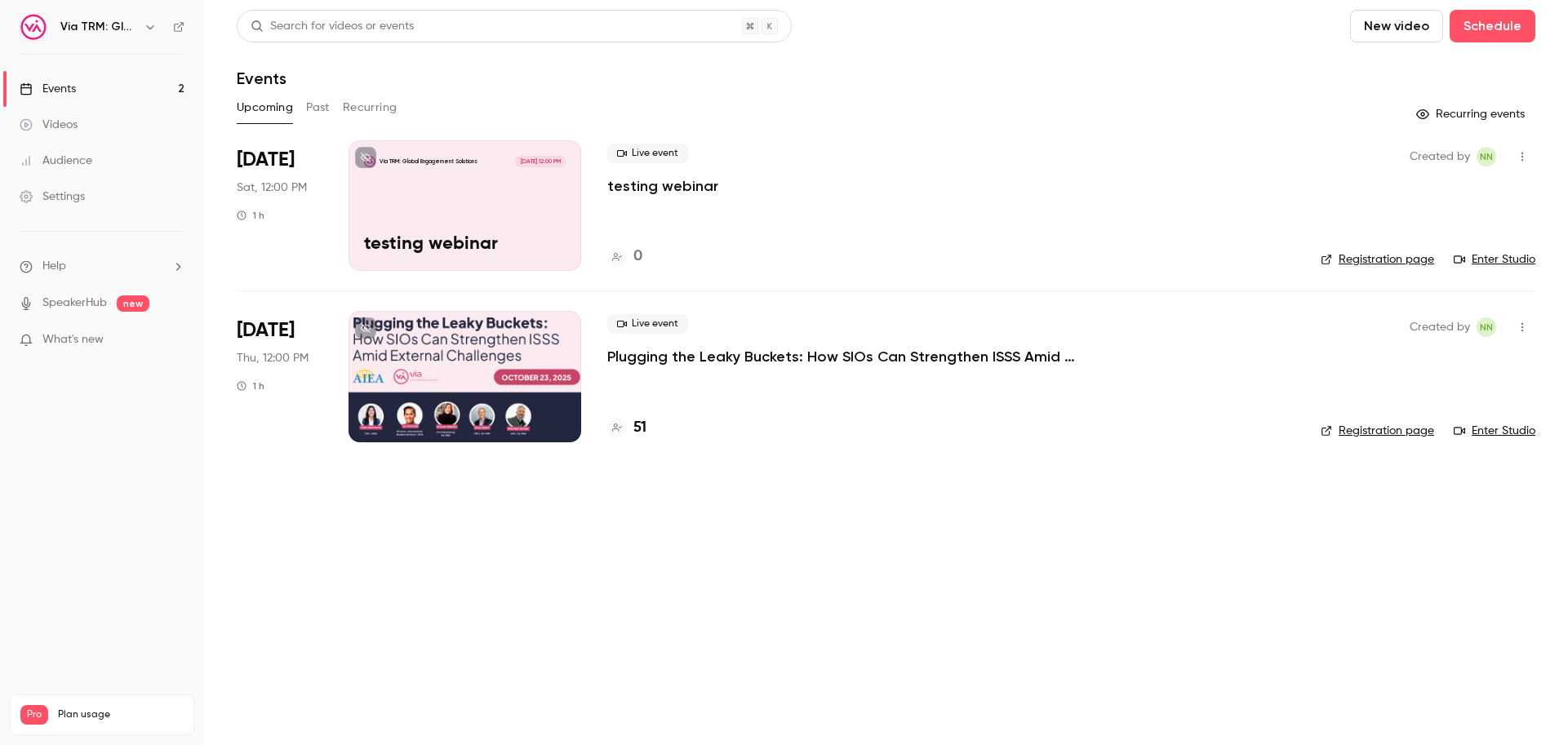
click at [440, 186] on div "Via TRM: Global Engagement Solutions [DATE] 12:00 PM testing webinar" at bounding box center [465, 205] width 232 height 130
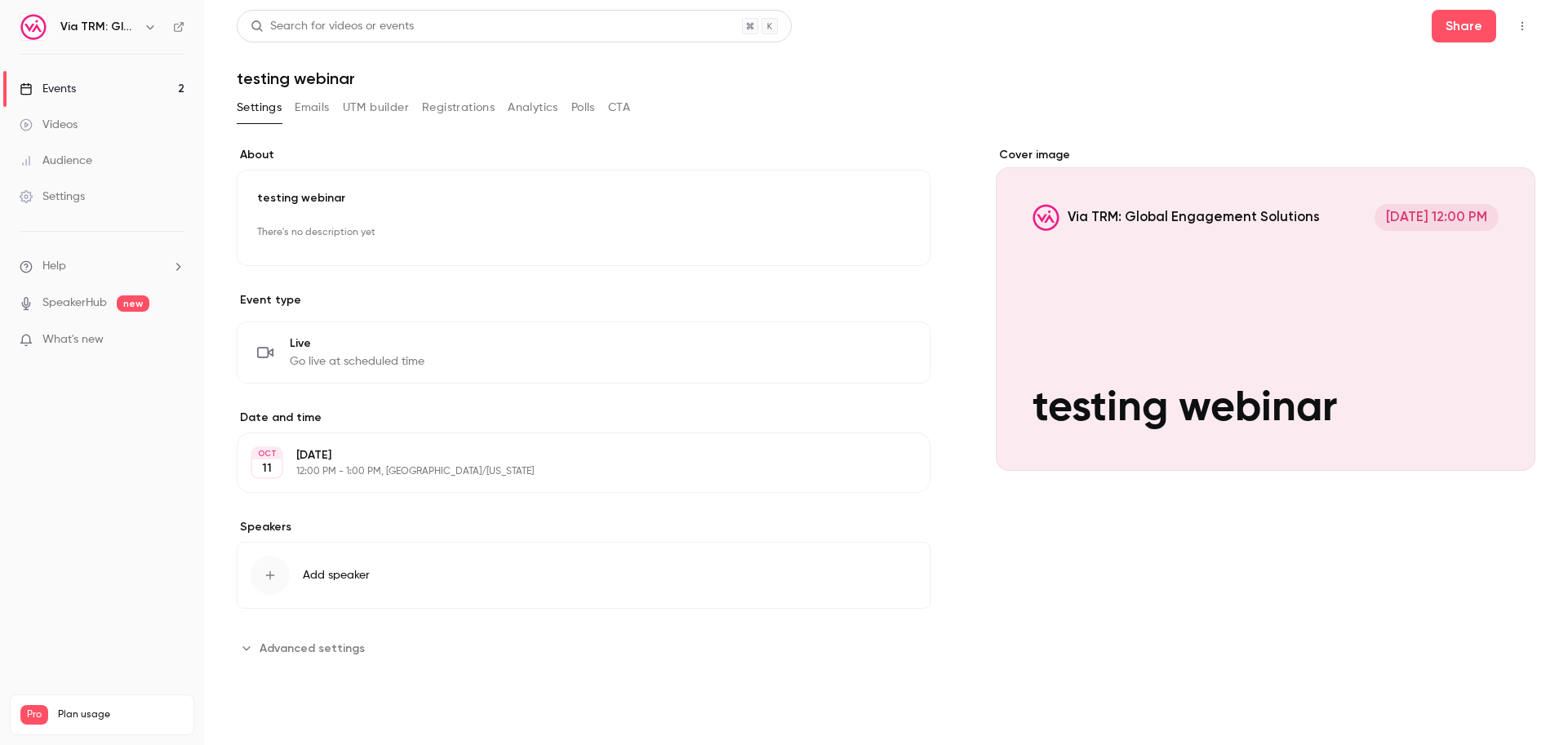
click at [122, 329] on ul "Help SpeakerHub new What's new" at bounding box center [102, 304] width 204 height 146
click at [94, 343] on span "What's new" at bounding box center [73, 339] width 61 height 17
click at [155, 565] on div at bounding box center [784, 372] width 1568 height 745
click at [1524, 22] on icon "button" at bounding box center [1522, 27] width 13 height 12
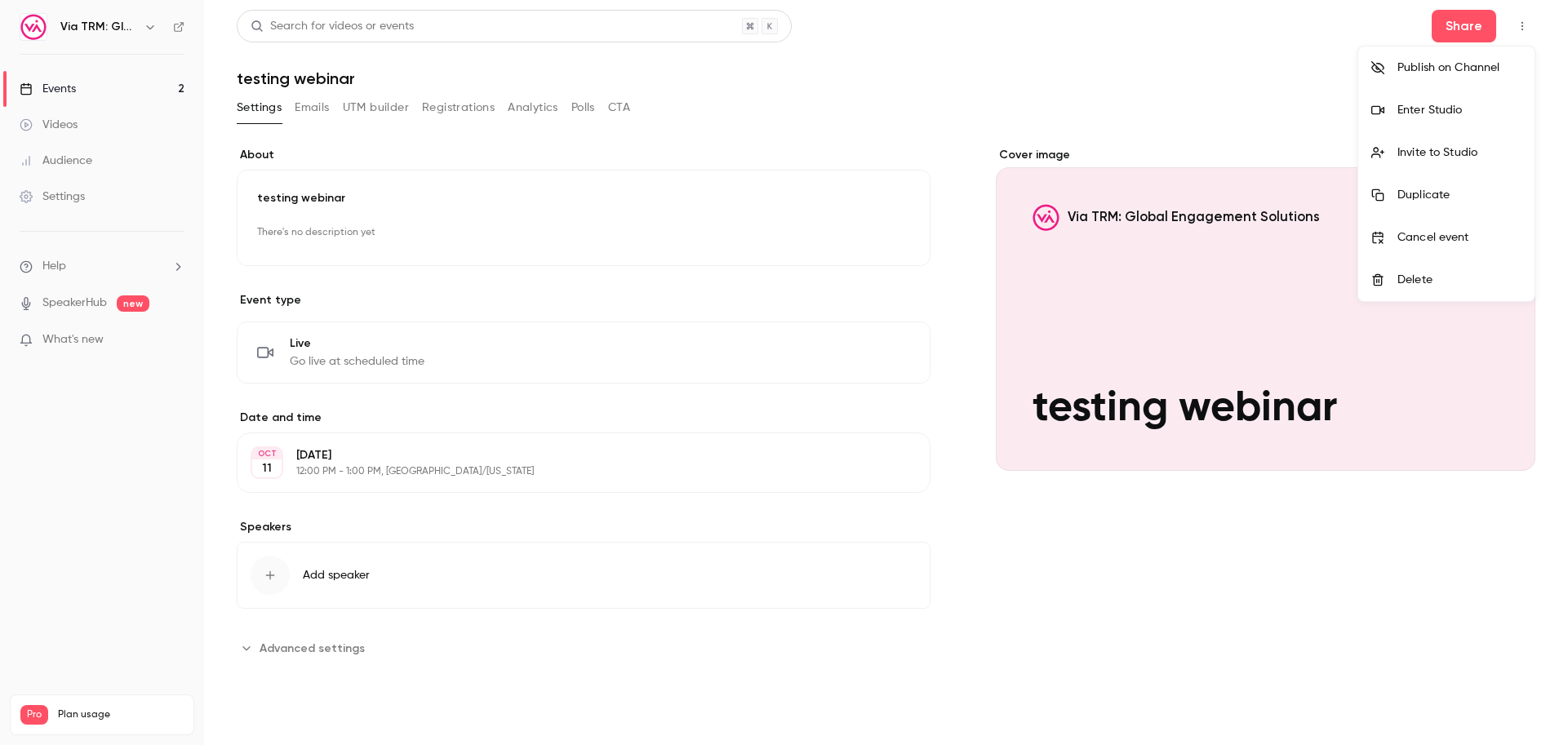
click at [1480, 110] on div "Enter Studio" at bounding box center [1459, 110] width 124 height 17
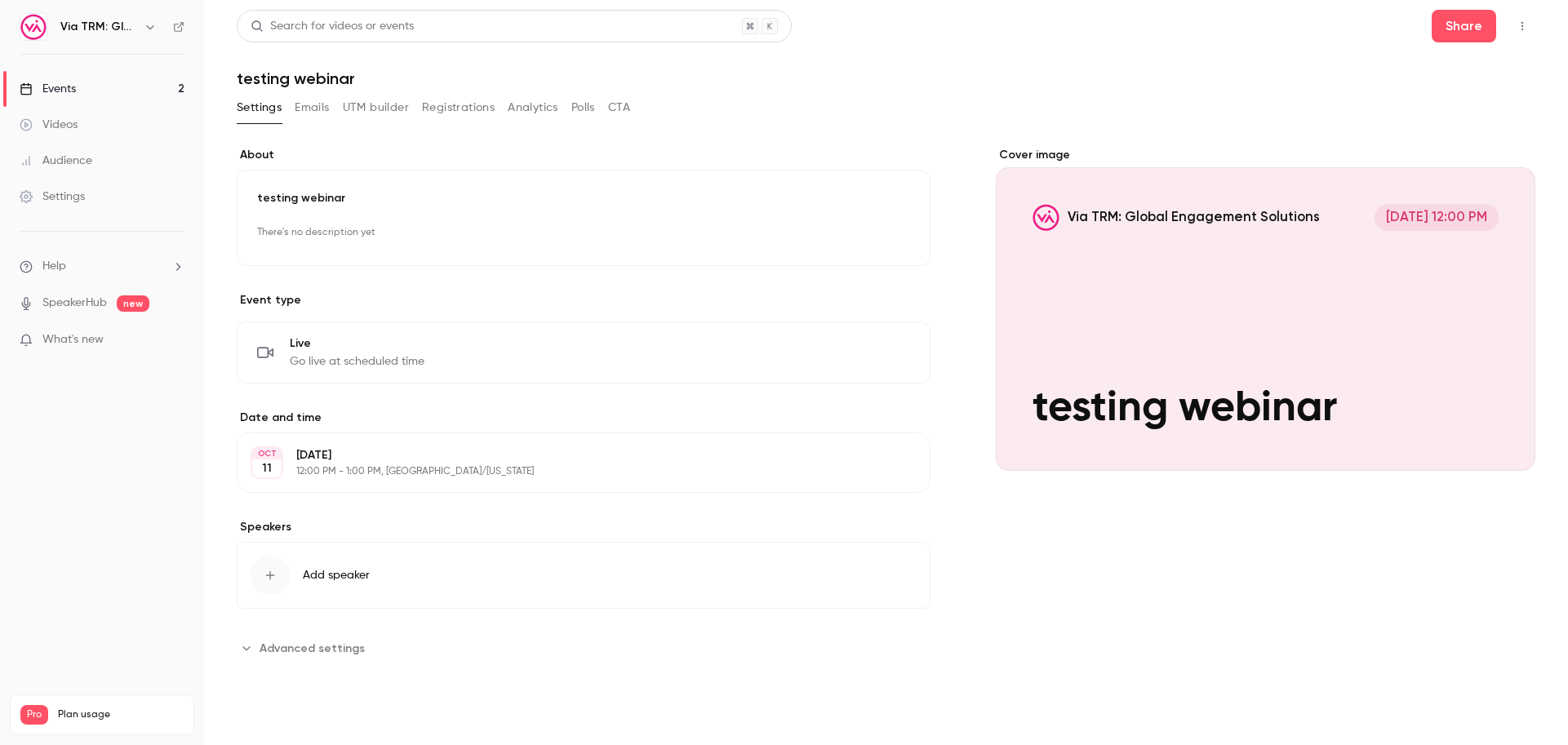
click at [81, 120] on link "Videos" at bounding box center [102, 124] width 204 height 36
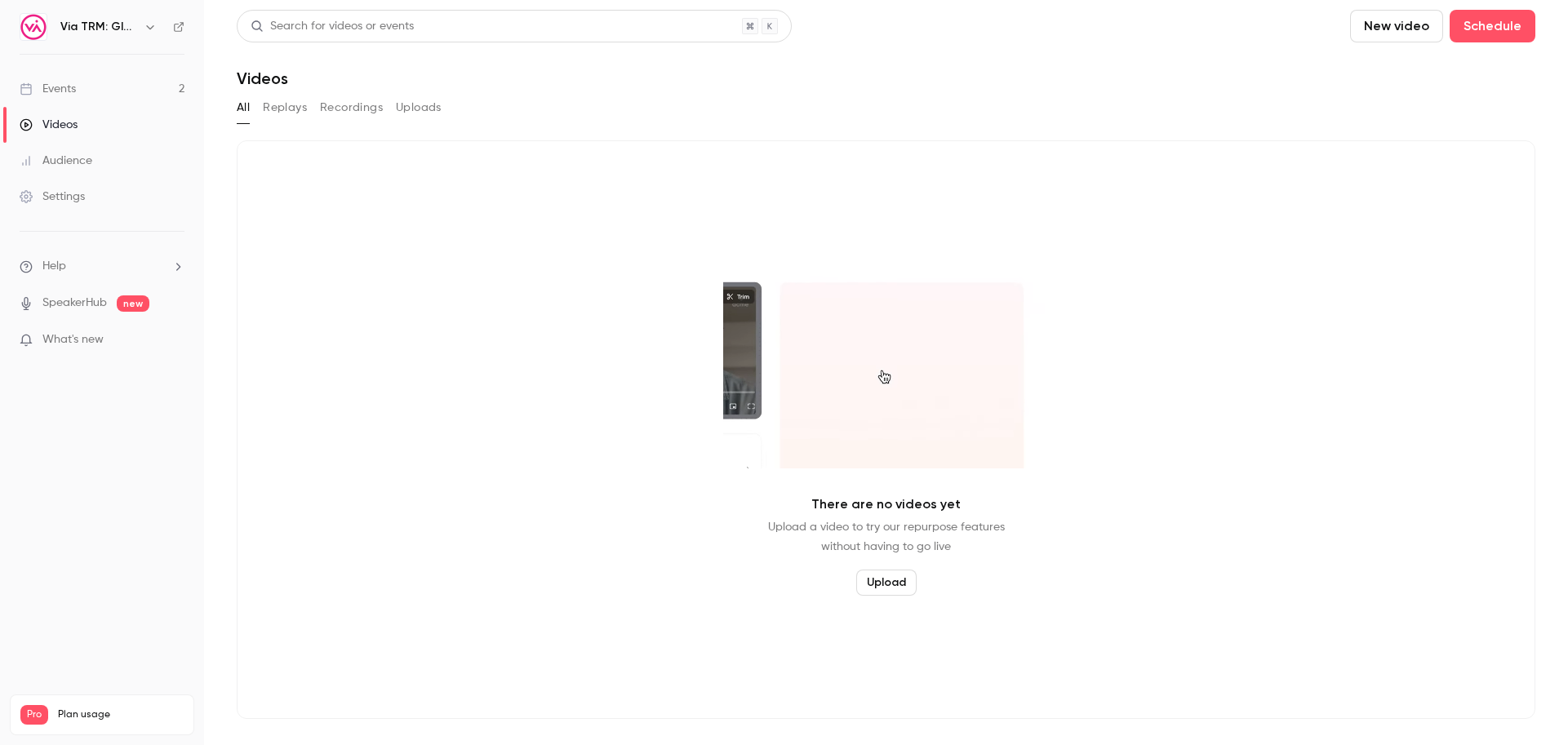
click at [132, 88] on link "Events 2" at bounding box center [102, 89] width 204 height 36
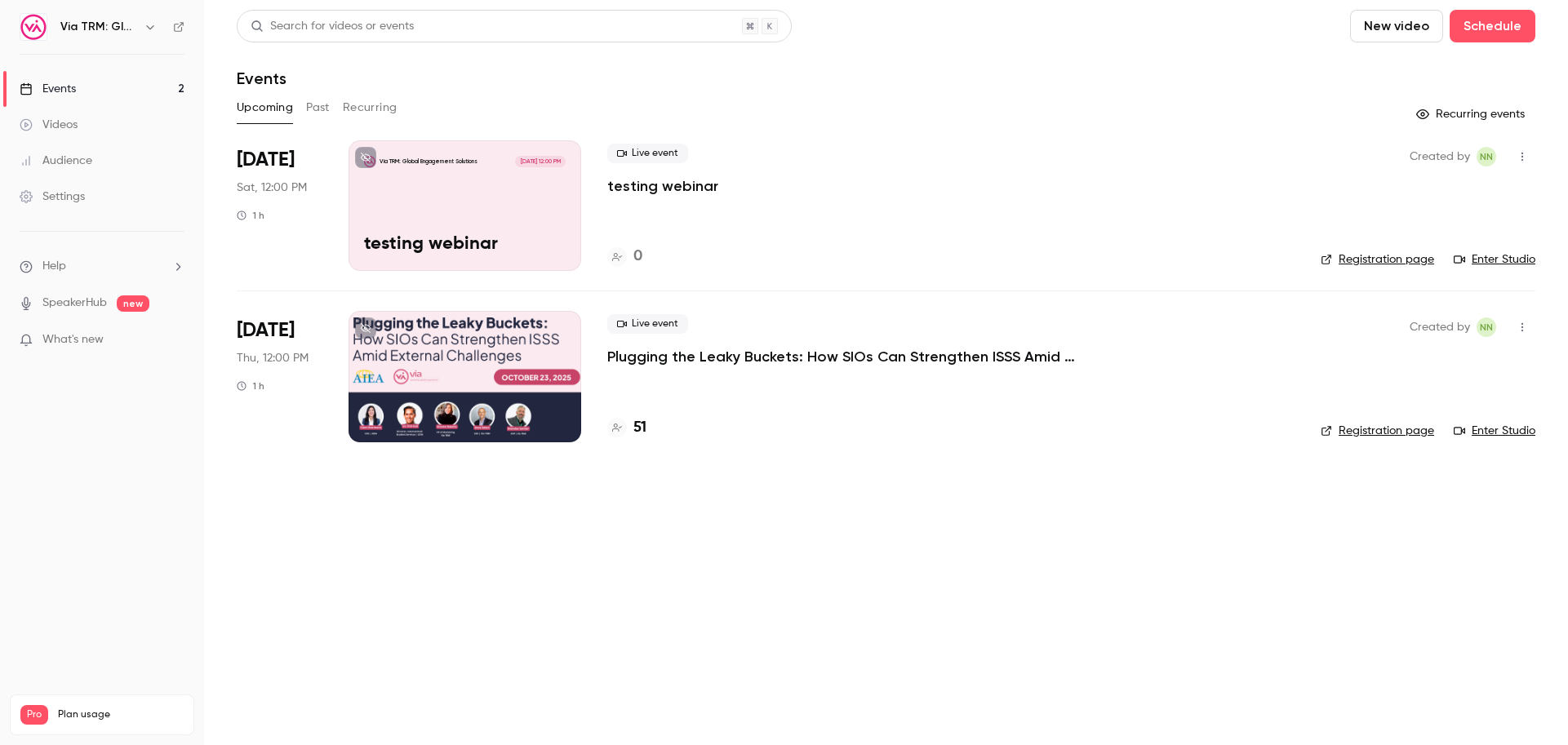
click at [463, 165] on p "Via TRM: Global Engagement Solutions" at bounding box center [428, 162] width 98 height 8
click at [1518, 256] on link "Enter Studio" at bounding box center [1494, 260] width 81 height 17
